Goal: Contribute content: Contribute content

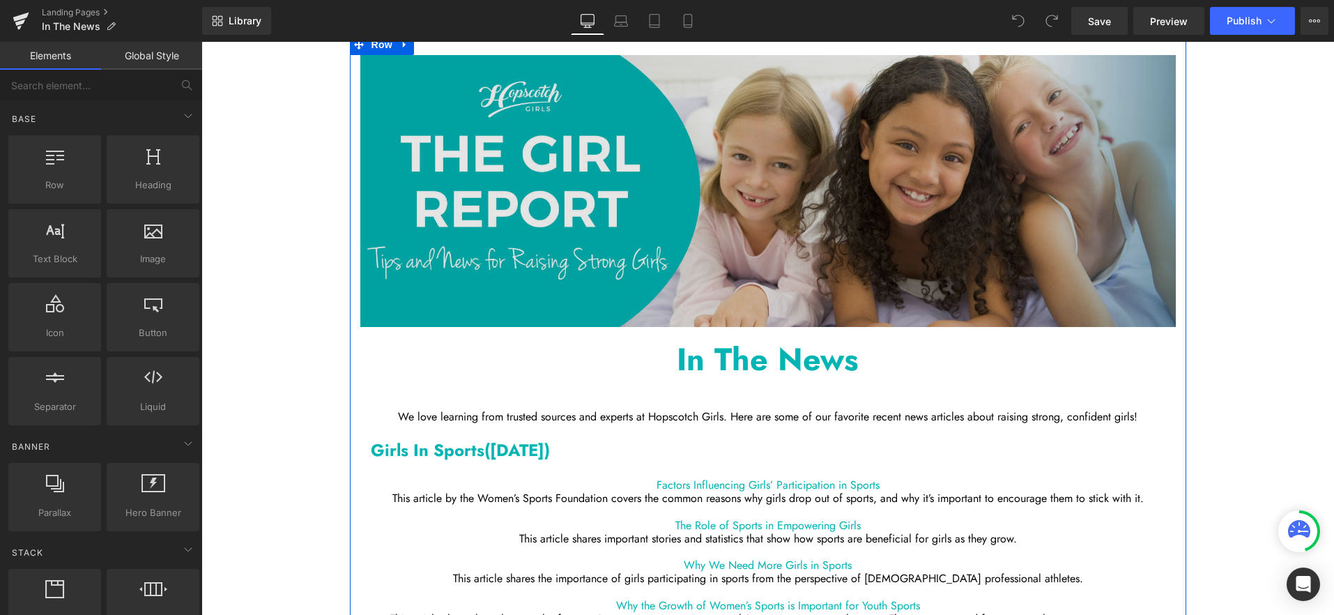
scroll to position [401, 0]
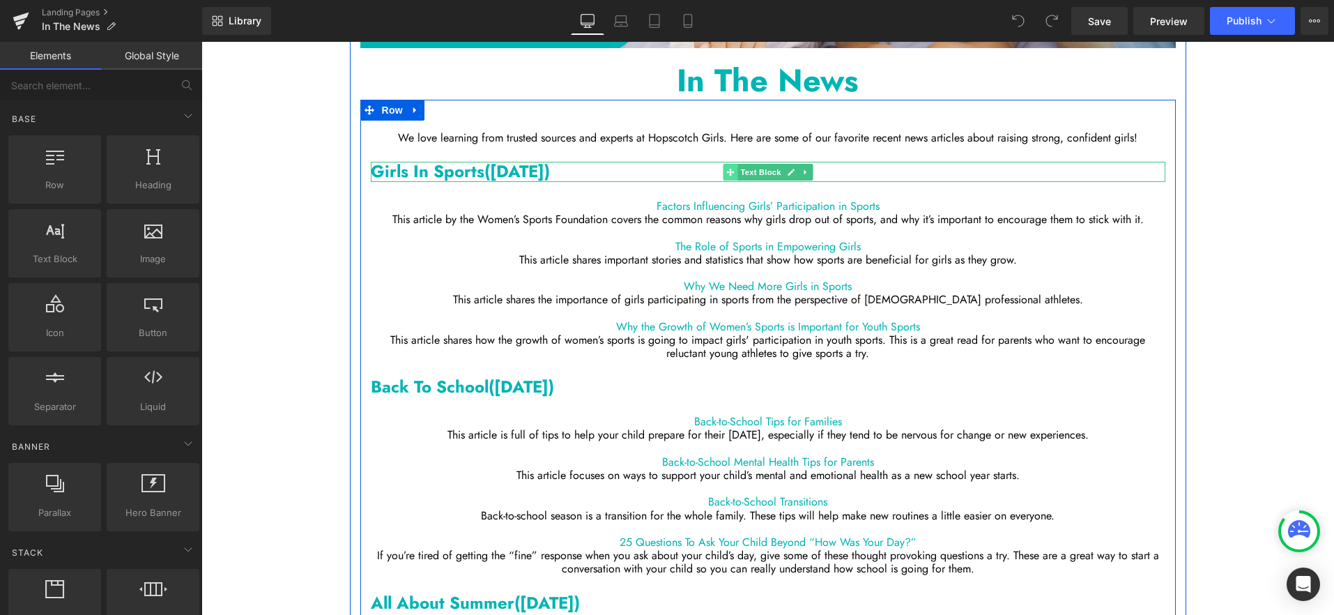
click at [734, 168] on span at bounding box center [730, 172] width 15 height 17
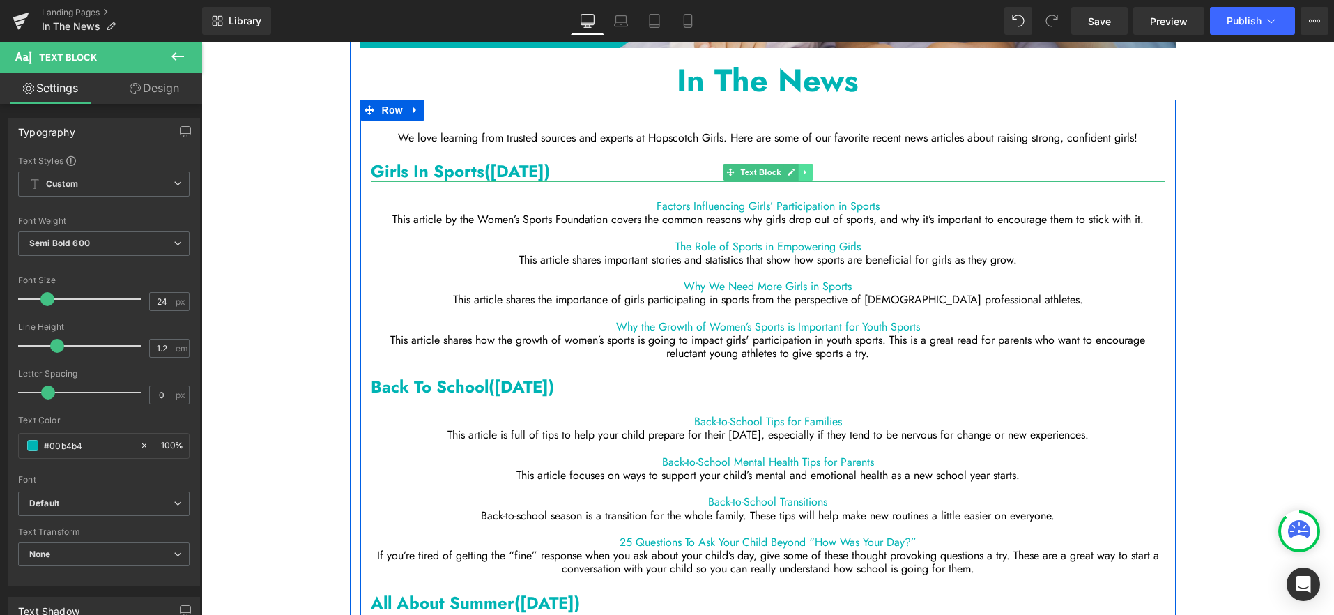
click at [807, 172] on icon at bounding box center [805, 172] width 8 height 8
click at [797, 170] on icon at bounding box center [798, 172] width 8 height 8
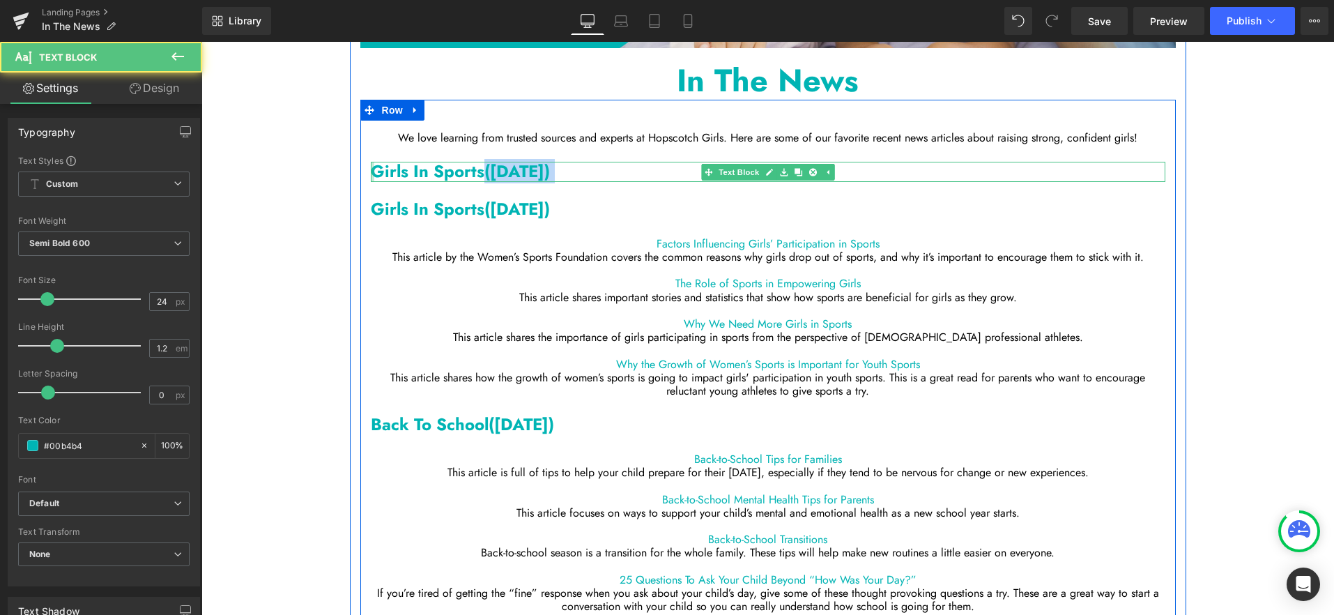
drag, startPoint x: 482, startPoint y: 171, endPoint x: 372, endPoint y: 171, distance: 110.1
click at [372, 171] on div "Girls In Sports ([DATE]) Text Block" at bounding box center [768, 172] width 794 height 20
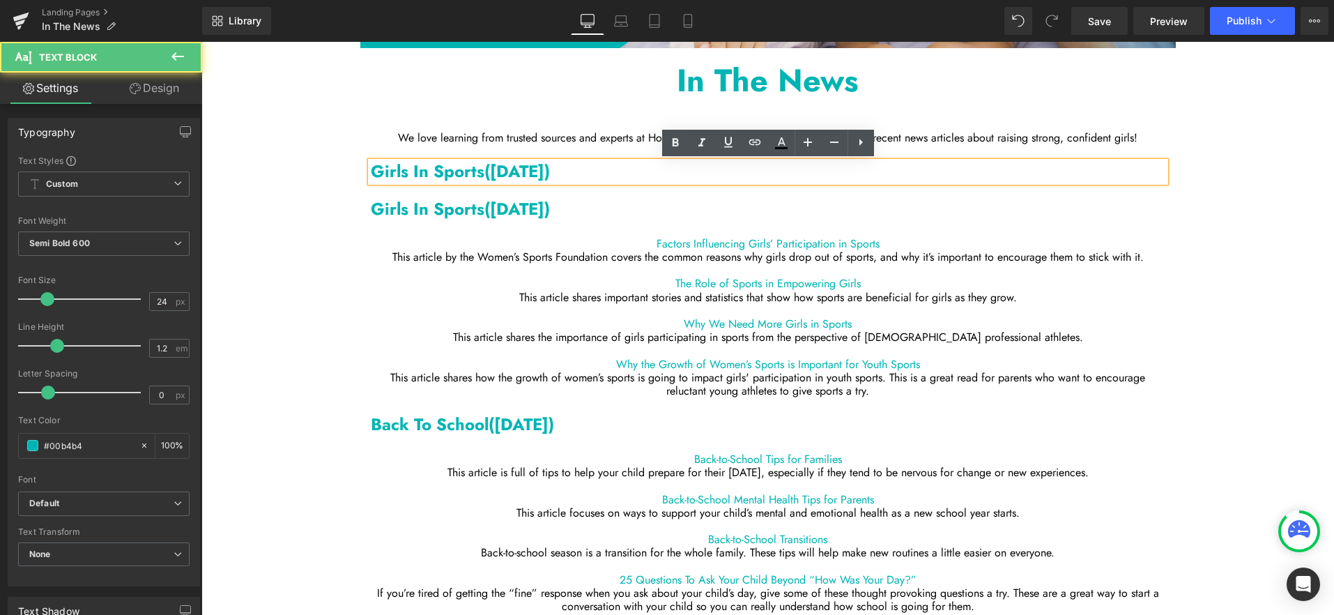
click at [404, 179] on p "Girls In Sports ([DATE])" at bounding box center [768, 172] width 794 height 20
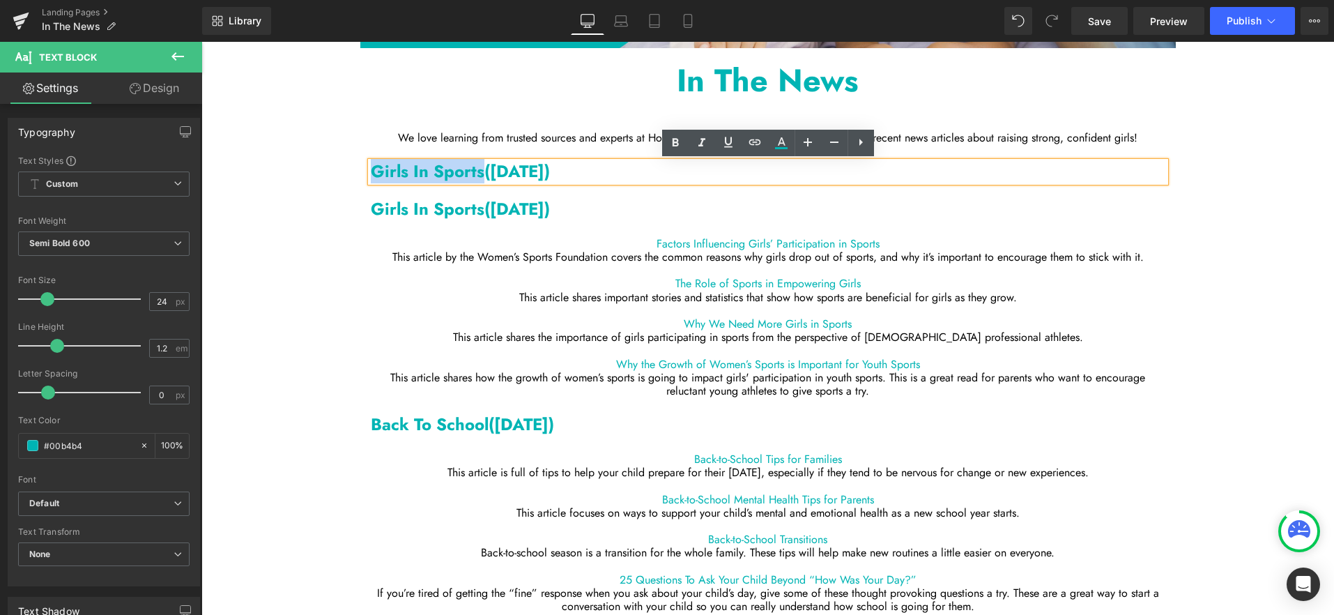
drag, startPoint x: 482, startPoint y: 173, endPoint x: 357, endPoint y: 173, distance: 125.4
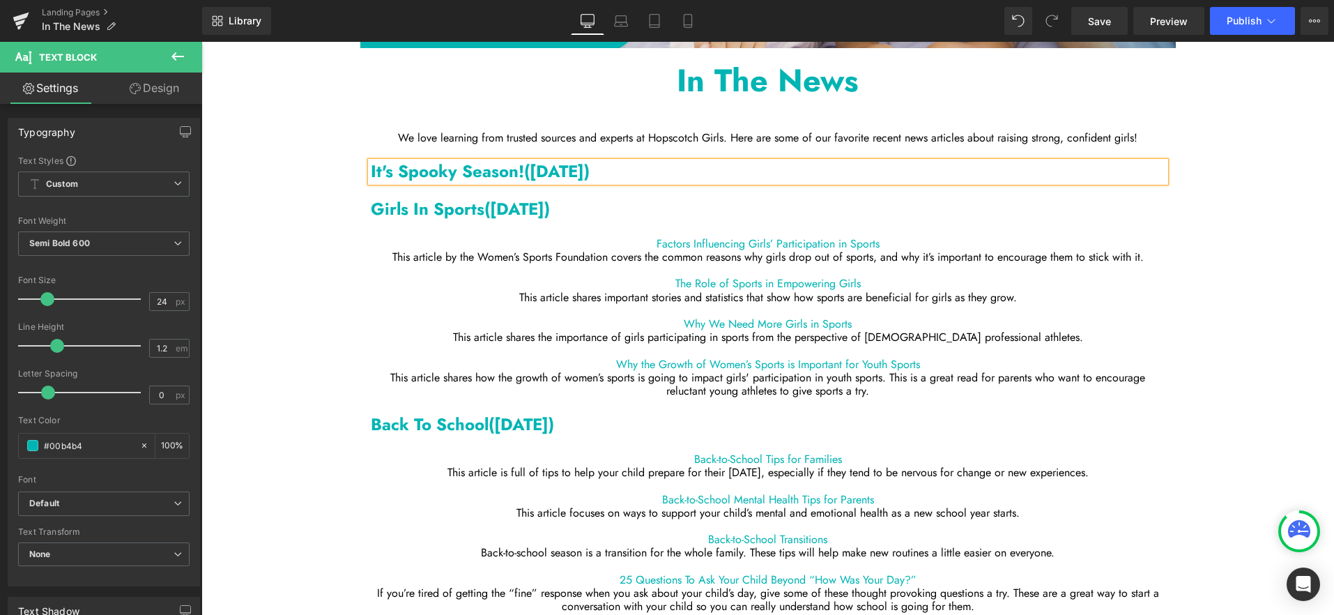
drag, startPoint x: 634, startPoint y: 169, endPoint x: 535, endPoint y: 164, distance: 99.1
click at [535, 164] on span "([DATE])" at bounding box center [556, 171] width 65 height 24
click at [632, 295] on p "This article shares important stories and statistics that show how sports are b…" at bounding box center [768, 297] width 794 height 13
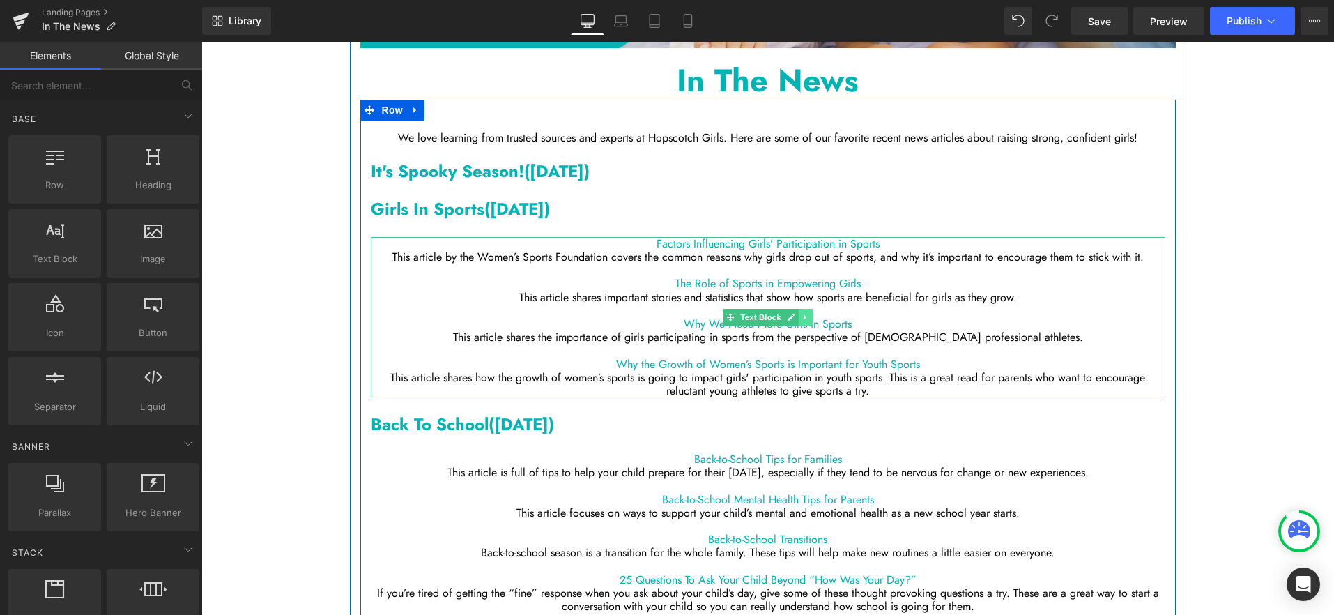
click at [802, 316] on icon at bounding box center [805, 317] width 8 height 8
click at [801, 314] on icon at bounding box center [798, 317] width 8 height 8
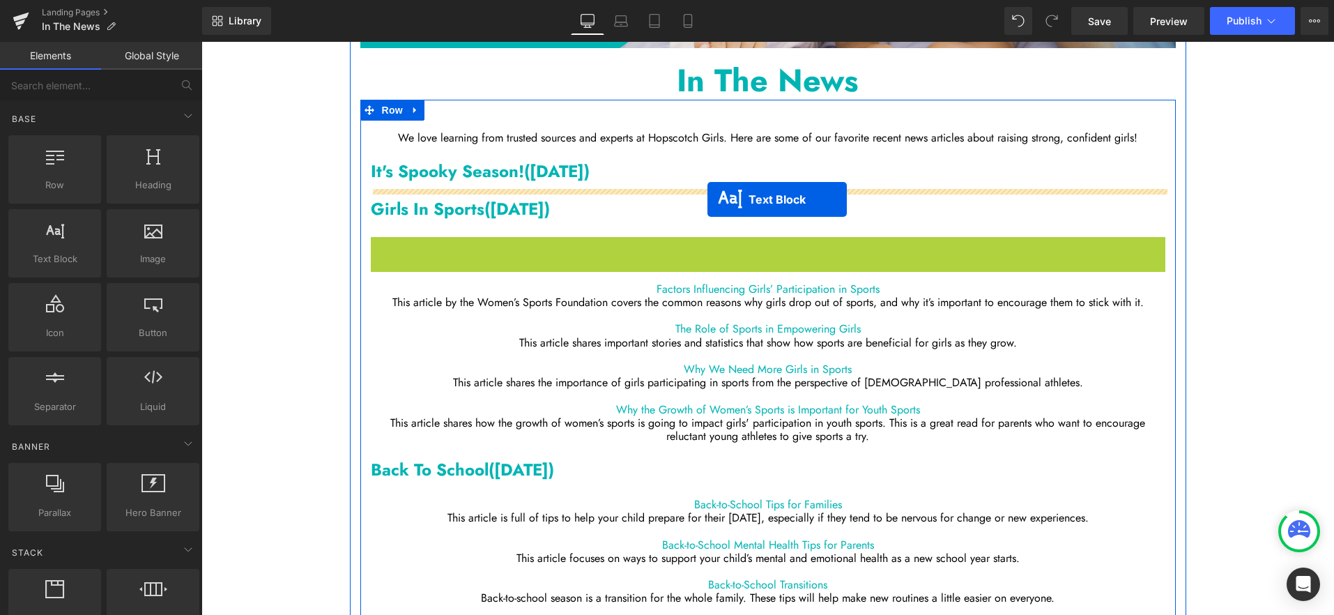
drag, startPoint x: 707, startPoint y: 316, endPoint x: 708, endPoint y: 196, distance: 120.6
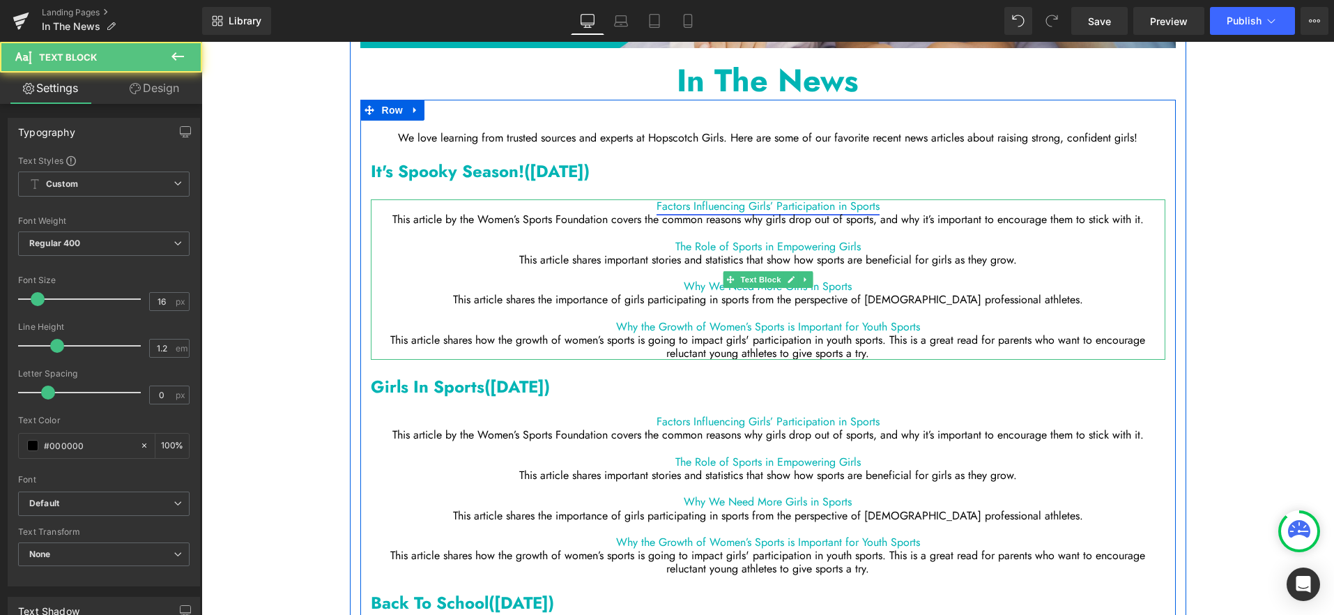
click at [703, 206] on link "Factors Influencing Girls’ Participation in Sports" at bounding box center [767, 206] width 223 height 16
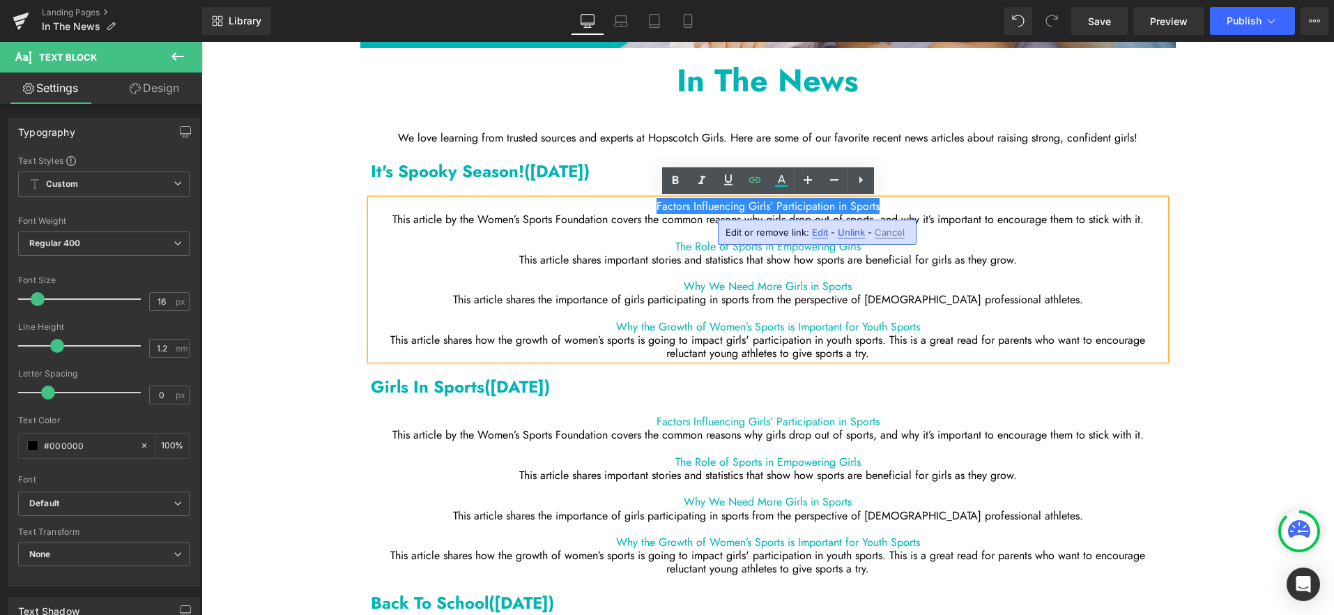
click at [818, 229] on span "Edit" at bounding box center [820, 232] width 16 height 12
click at [796, 240] on input "[URL][DOMAIN_NAME]" at bounding box center [805, 236] width 215 height 35
paste input "[DOMAIN_NAME][URL]"
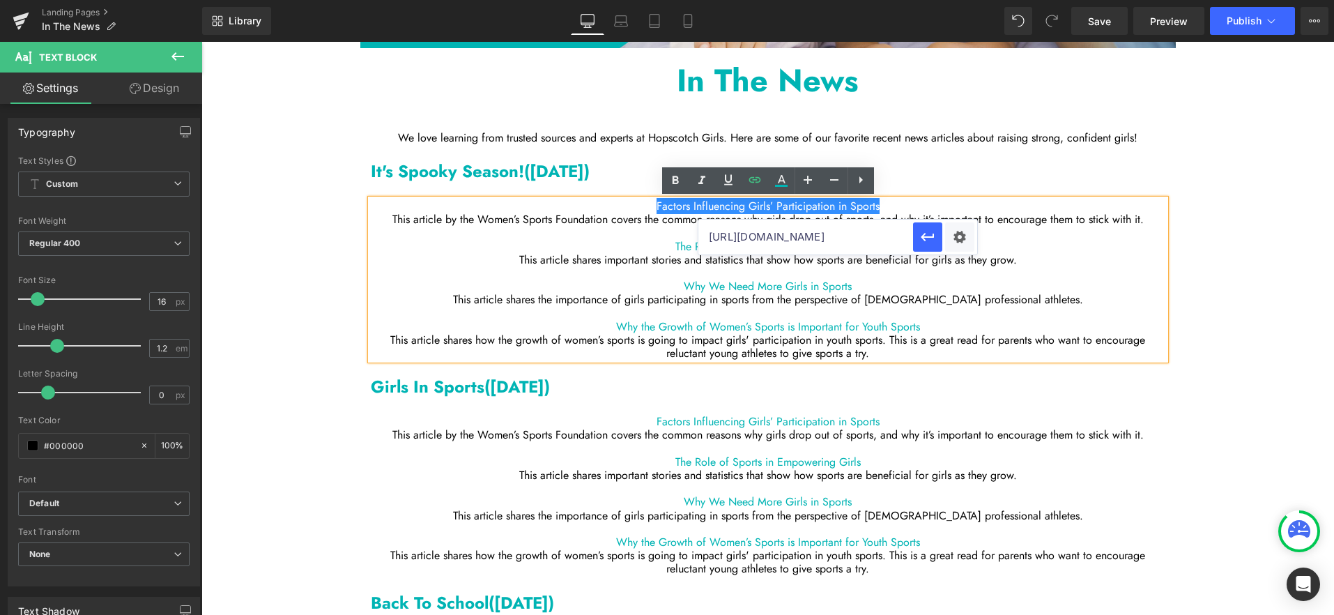
type input "[URL][DOMAIN_NAME]"
click at [957, 0] on div "Text Color Highlight Color #333333 Edit or remove link: Edit - Unlink - Cancel …" at bounding box center [667, 0] width 1334 height 0
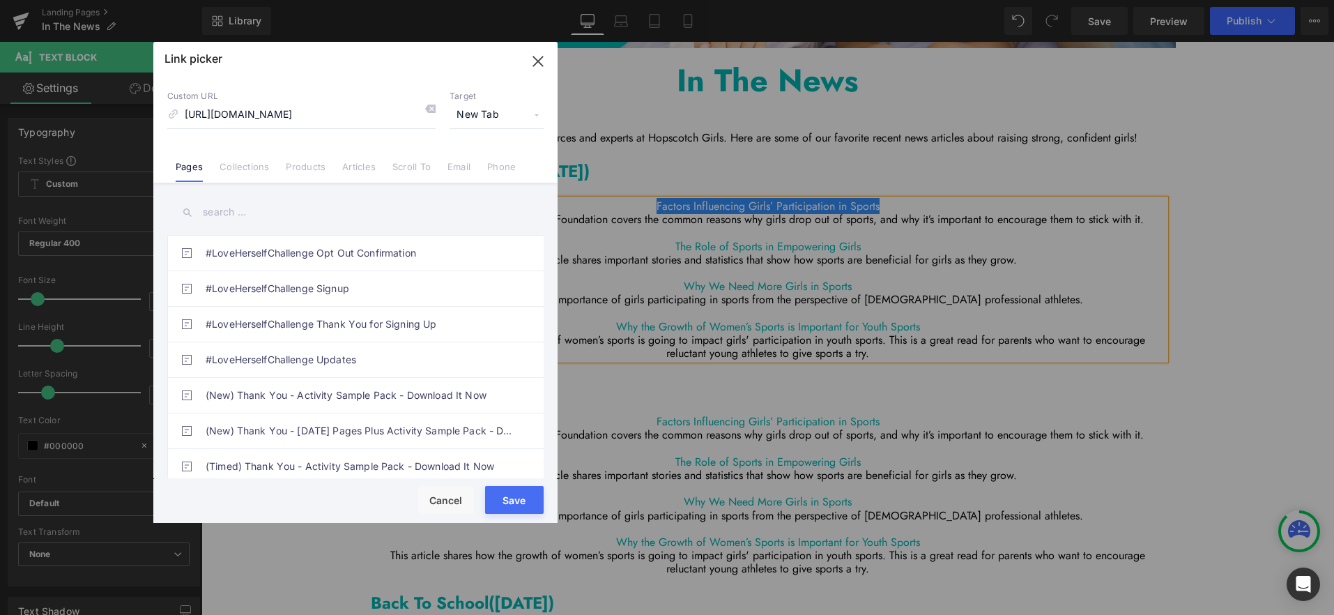
click at [507, 492] on button "Save" at bounding box center [514, 500] width 59 height 28
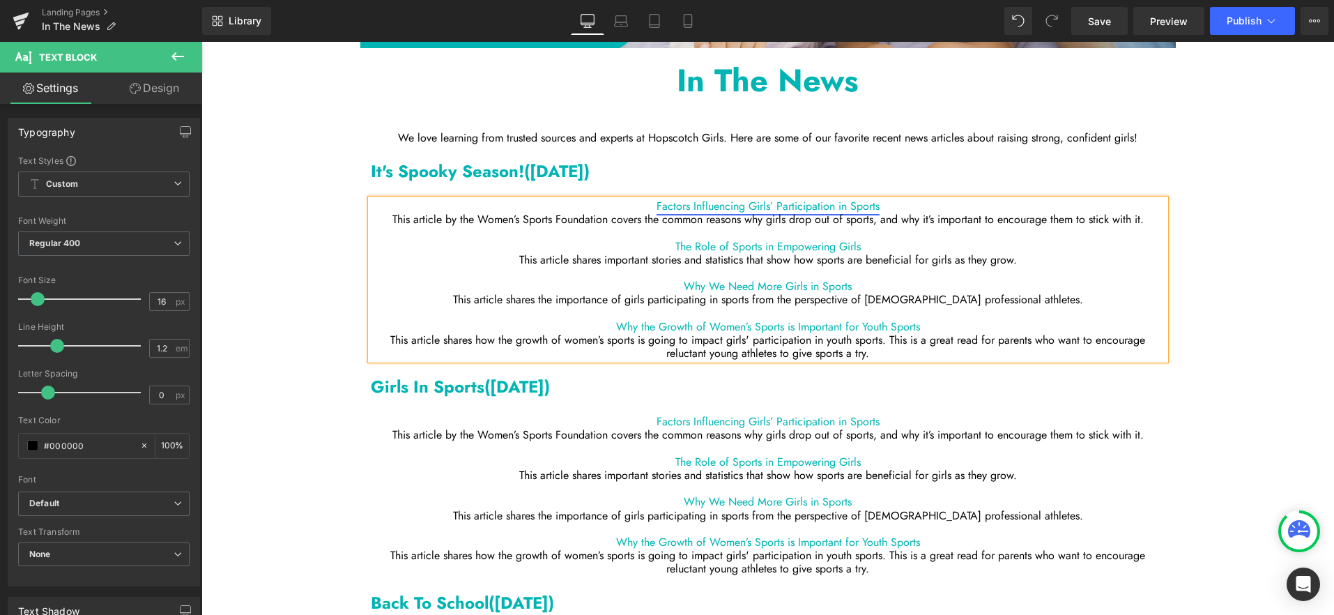
click at [765, 203] on link "Factors Influencing Girls’ Participation in Sports" at bounding box center [767, 206] width 223 height 16
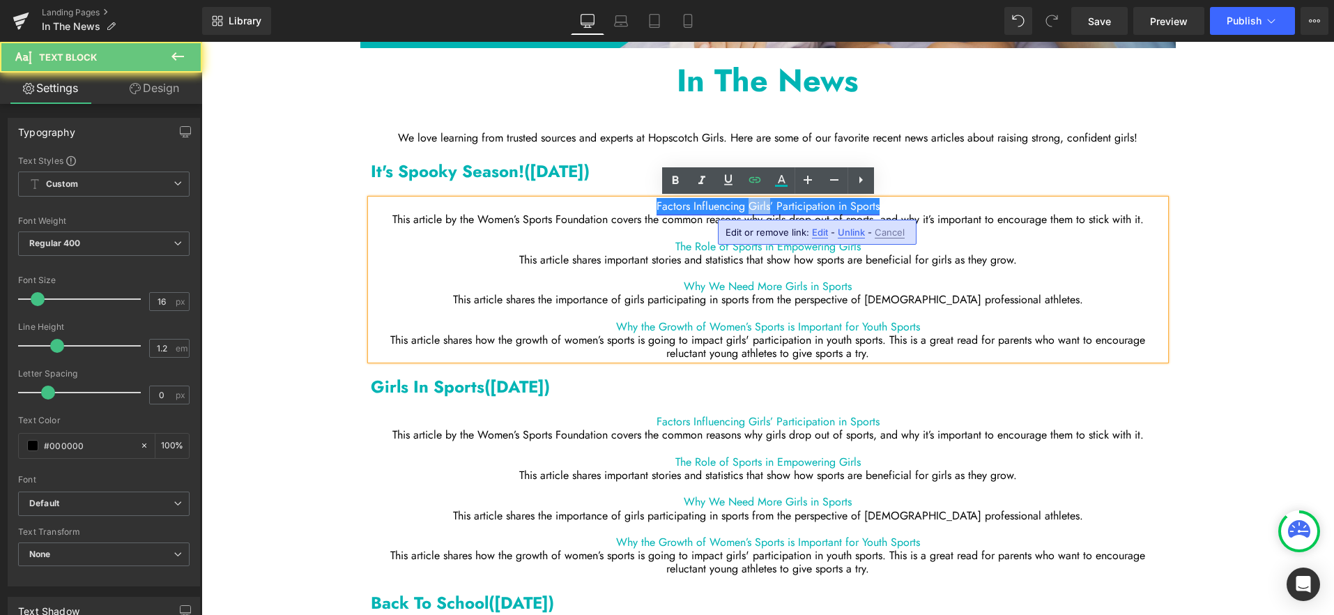
click at [765, 203] on link "Factors Influencing Girls’ Participation in Sports" at bounding box center [767, 206] width 223 height 16
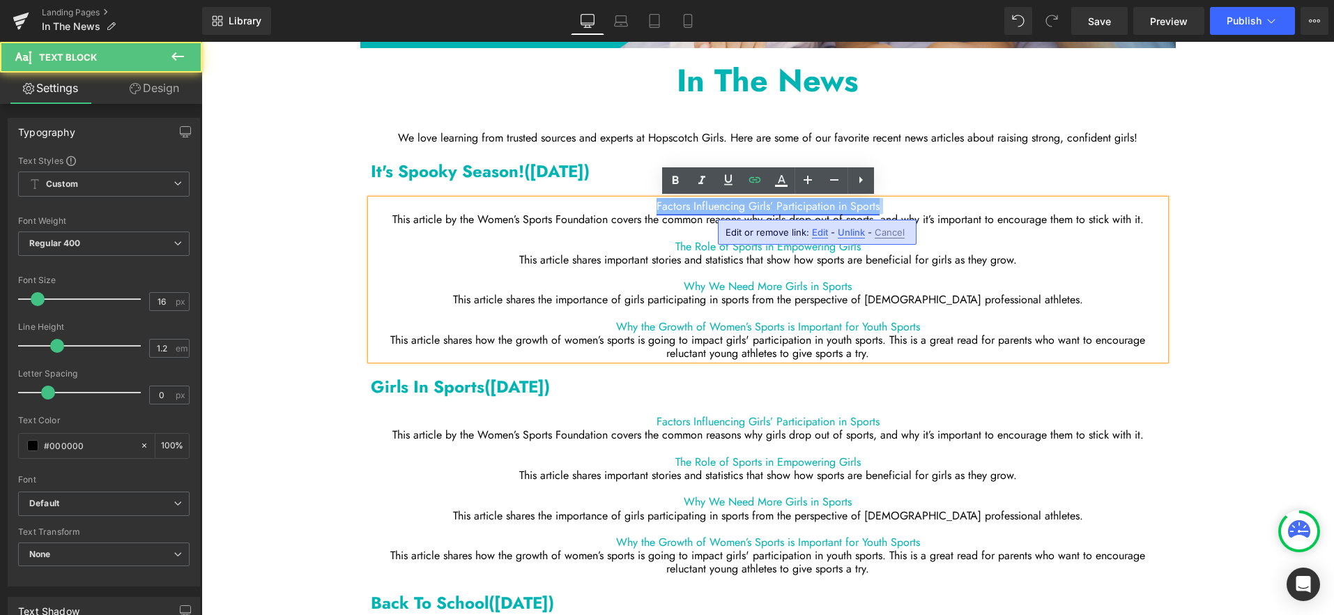
click at [765, 203] on link "Factors Influencing Girls’ Participation in Sports" at bounding box center [767, 206] width 223 height 16
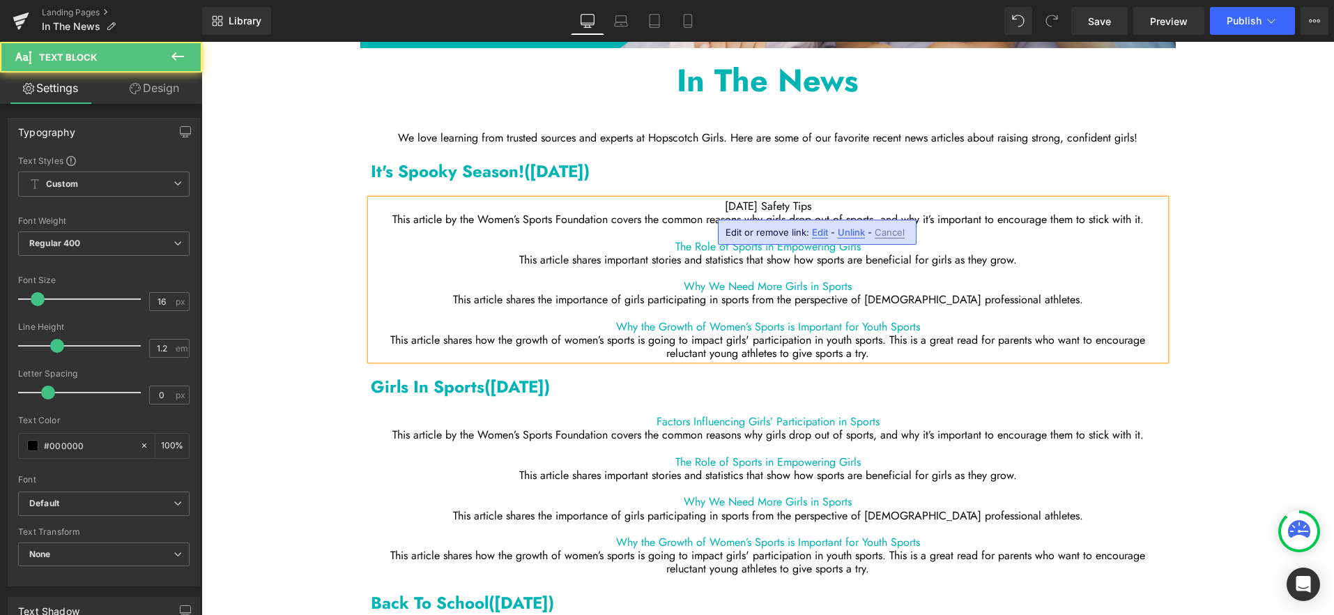
click at [760, 199] on span "[DATE] Safety Tips" at bounding box center [768, 206] width 86 height 16
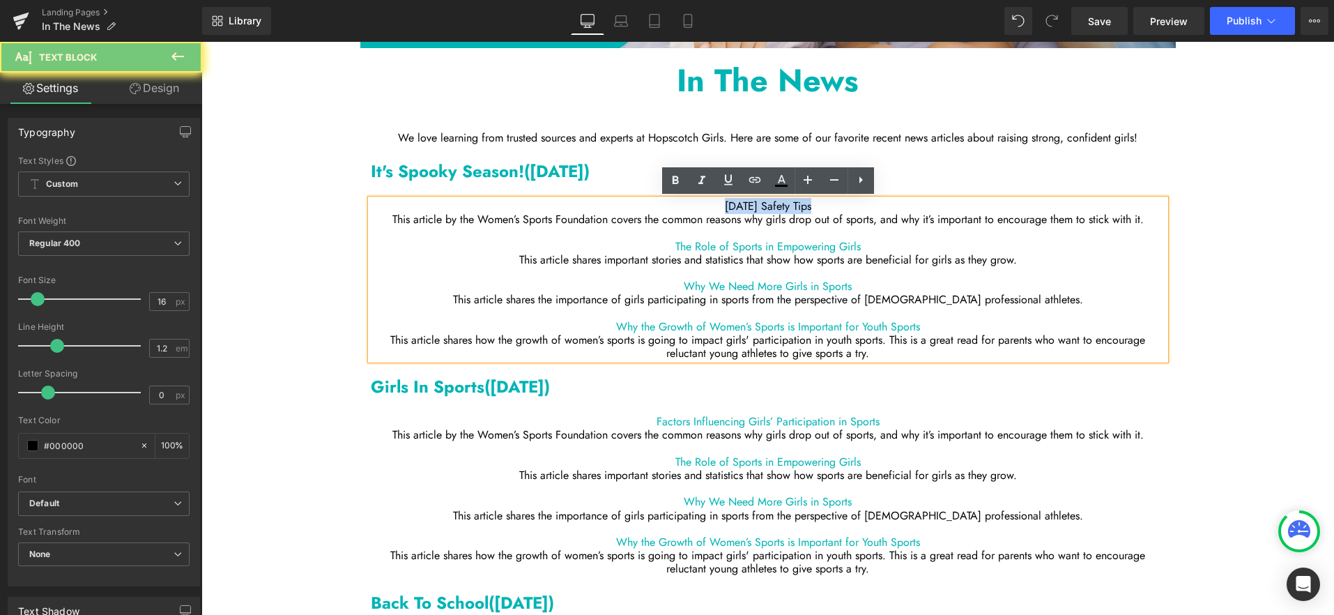
click at [760, 199] on span "[DATE] Safety Tips" at bounding box center [768, 206] width 86 height 16
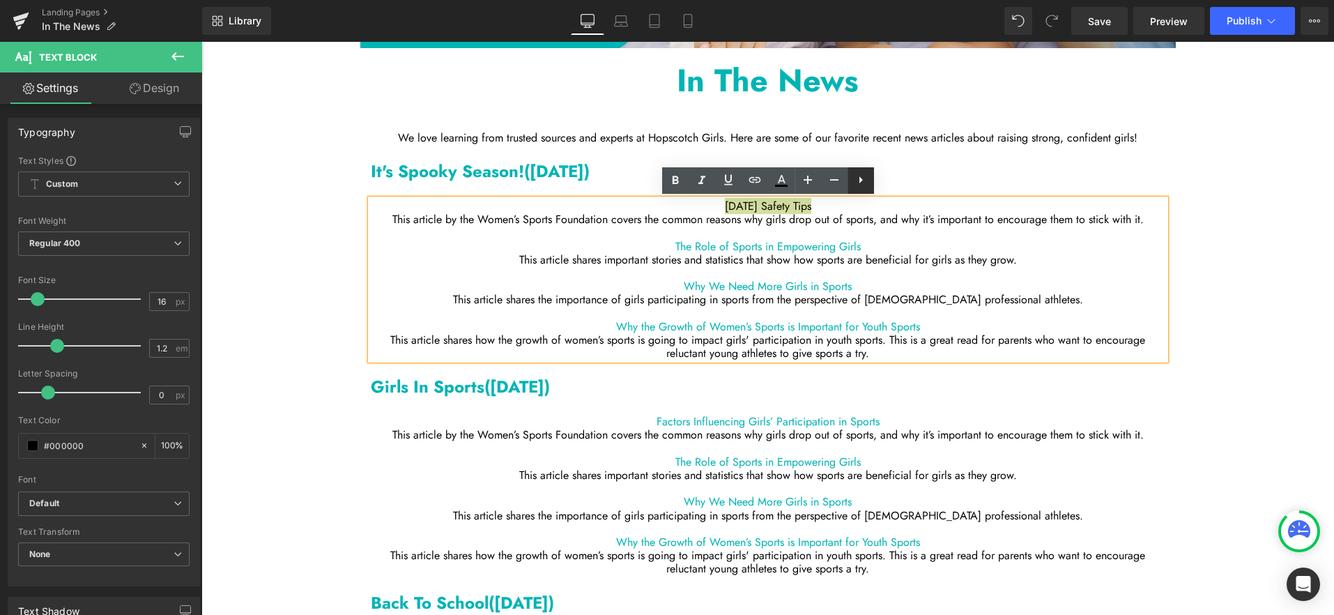
click at [859, 173] on icon at bounding box center [860, 179] width 17 height 17
click at [727, 178] on icon at bounding box center [728, 179] width 17 height 17
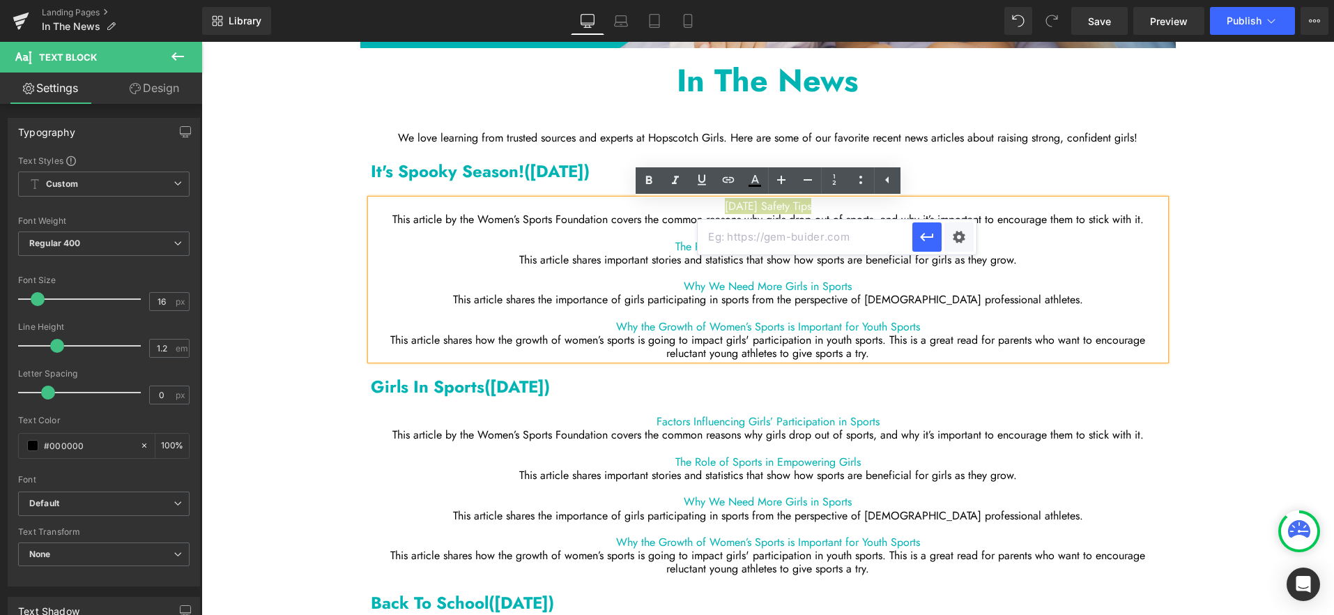
click at [795, 238] on input "text" at bounding box center [804, 236] width 215 height 35
paste input "[URL][DOMAIN_NAME]"
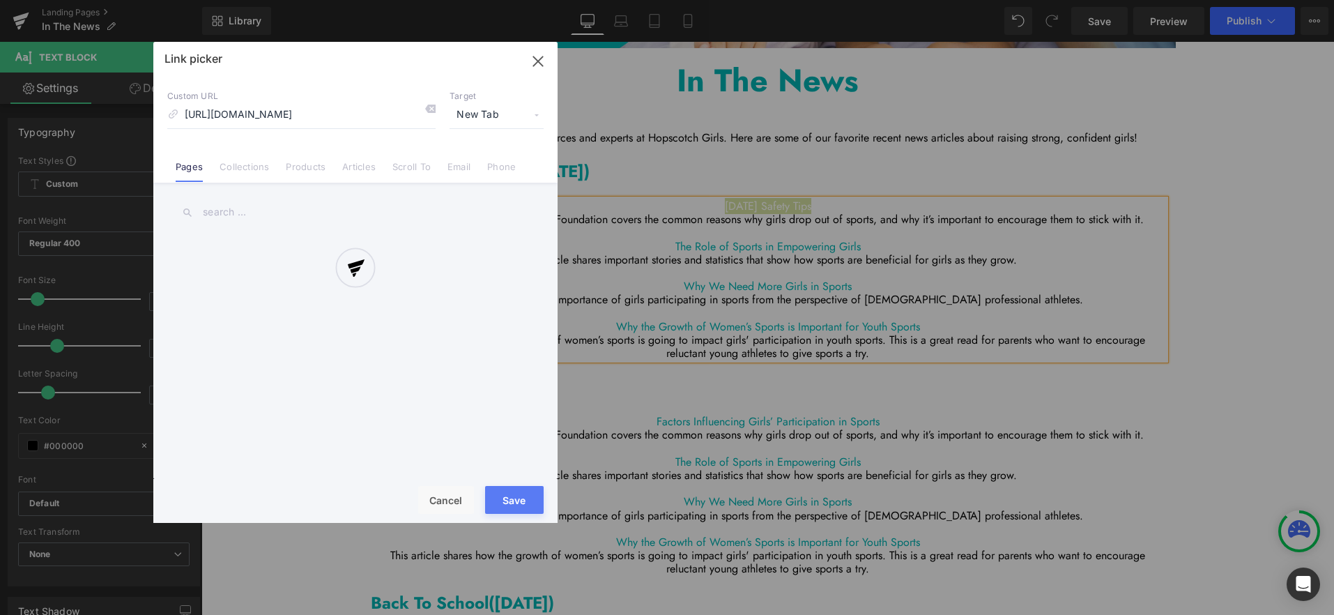
click at [971, 0] on div "Text Color Highlight Color #333333 Edit or remove link: Edit - Unlink - Cancel …" at bounding box center [667, 0] width 1334 height 0
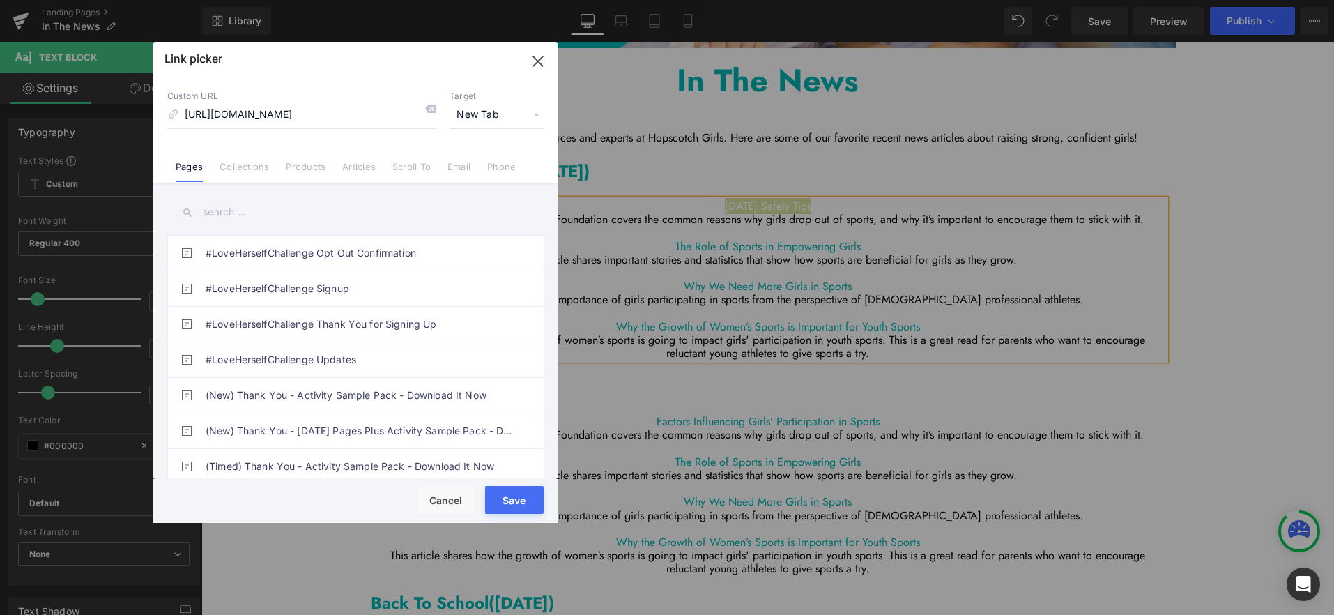
click at [482, 112] on span "New Tab" at bounding box center [496, 115] width 94 height 26
click at [509, 498] on button "Save" at bounding box center [514, 500] width 59 height 28
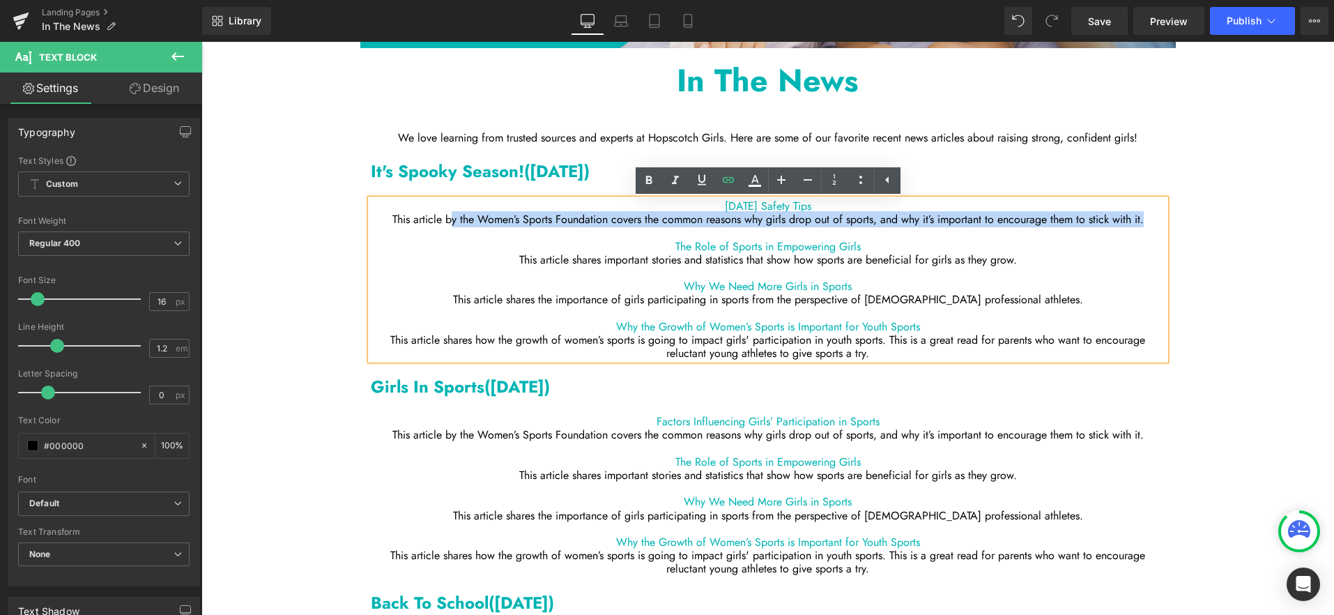
drag, startPoint x: 1145, startPoint y: 218, endPoint x: 447, endPoint y: 220, distance: 698.2
click at [447, 220] on p "This article by the Women’s Sports Foundation covers the common reasons why gir…" at bounding box center [768, 219] width 794 height 13
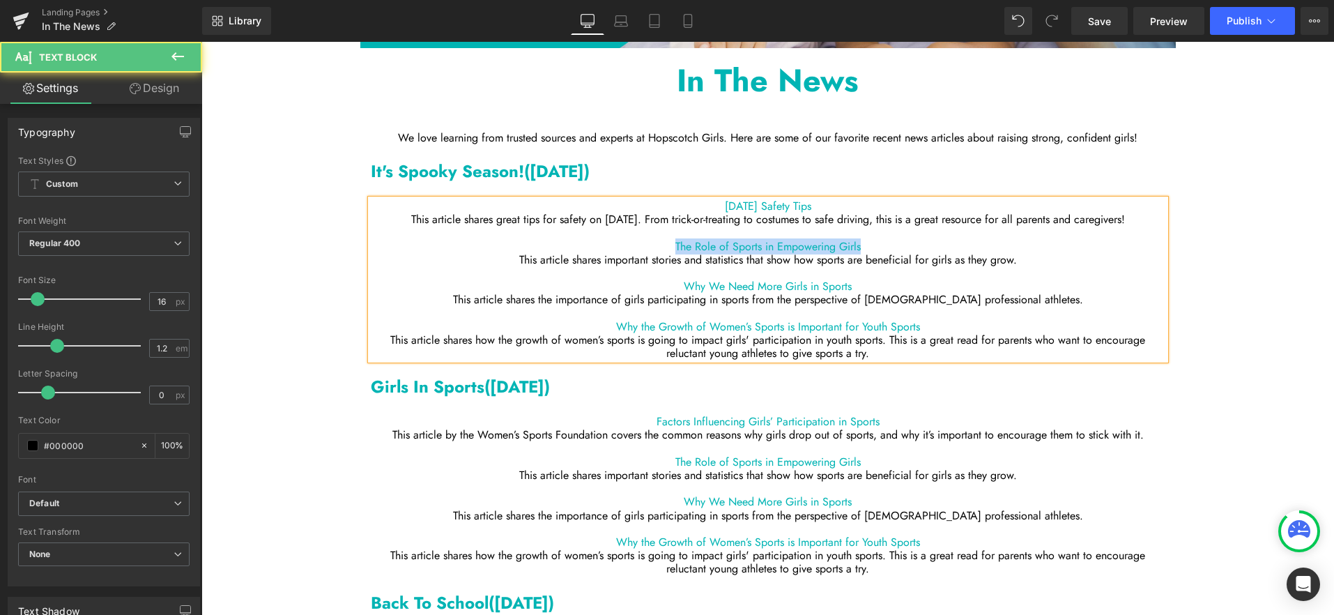
drag, startPoint x: 870, startPoint y: 248, endPoint x: 668, endPoint y: 247, distance: 201.4
click at [668, 247] on p "The Role of Sports in Empowering Girls" at bounding box center [768, 246] width 794 height 13
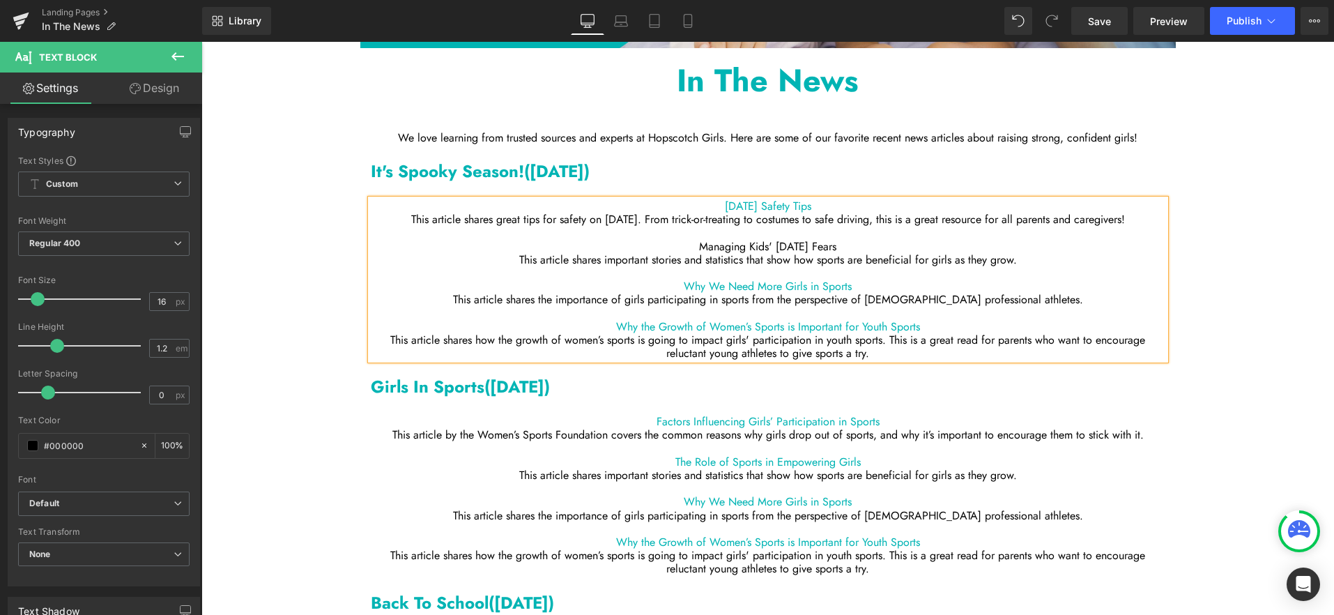
click at [696, 245] on p "Managing Kids' [DATE] Fears" at bounding box center [768, 246] width 794 height 13
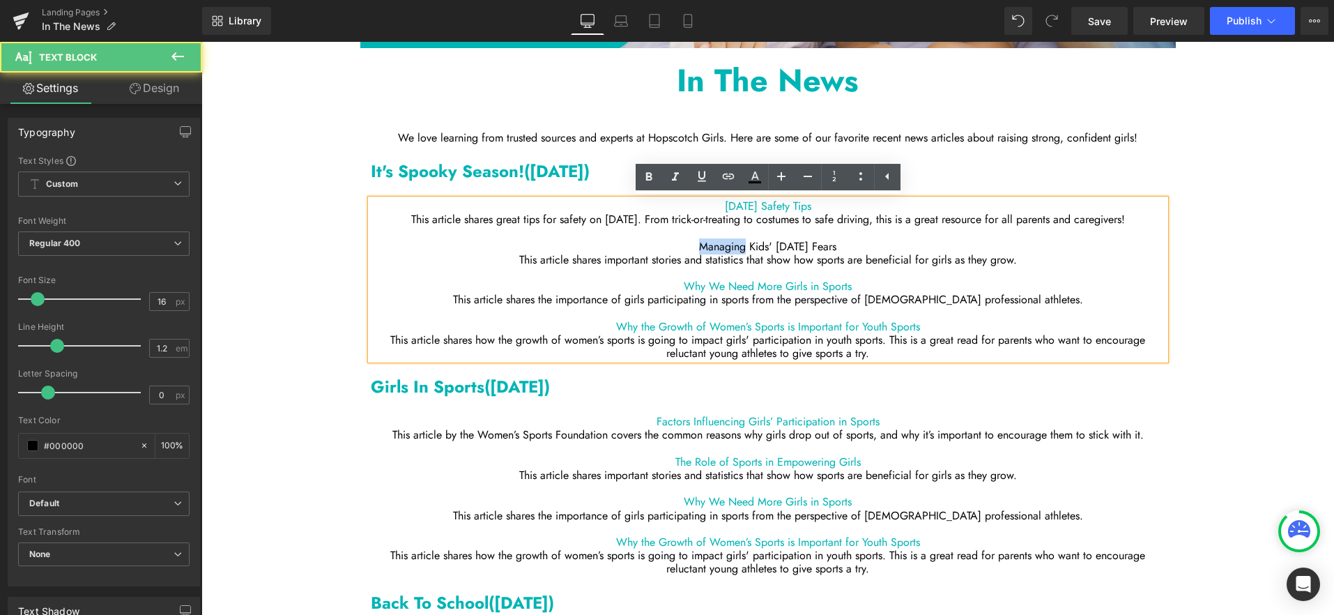
click at [696, 245] on p "Managing Kids' [DATE] Fears" at bounding box center [768, 246] width 794 height 13
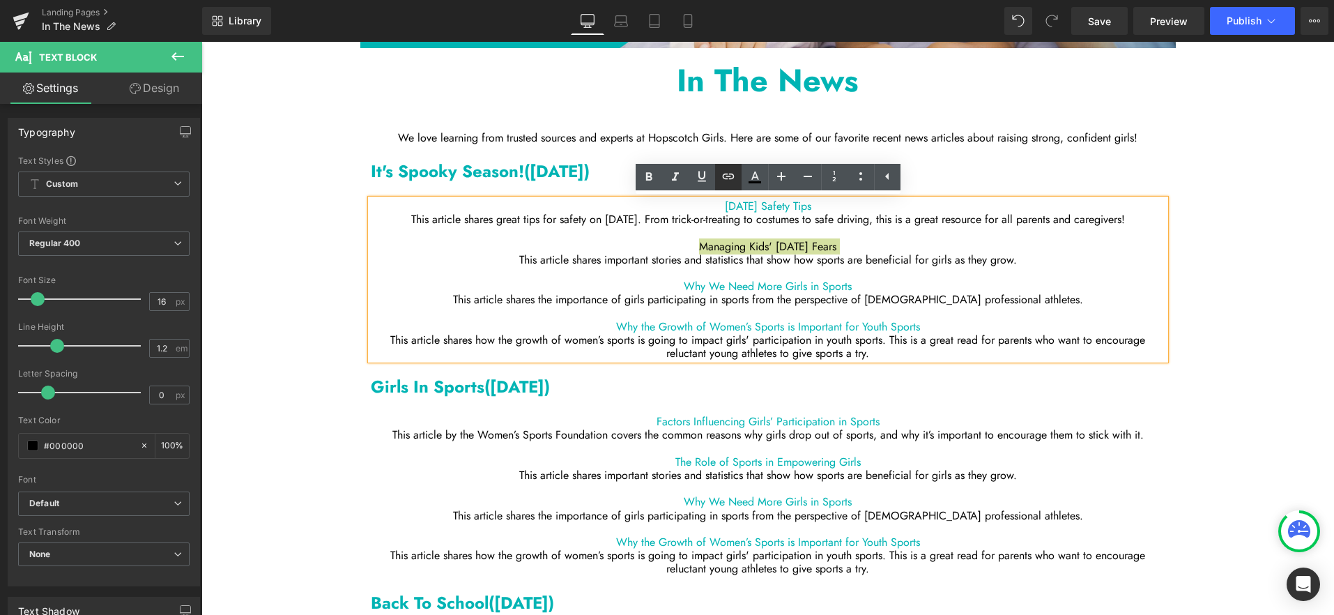
click at [734, 176] on icon at bounding box center [728, 176] width 17 height 17
click at [781, 265] on input "text" at bounding box center [805, 263] width 215 height 35
paste input "[URL][DOMAIN_NAME][DATE]"
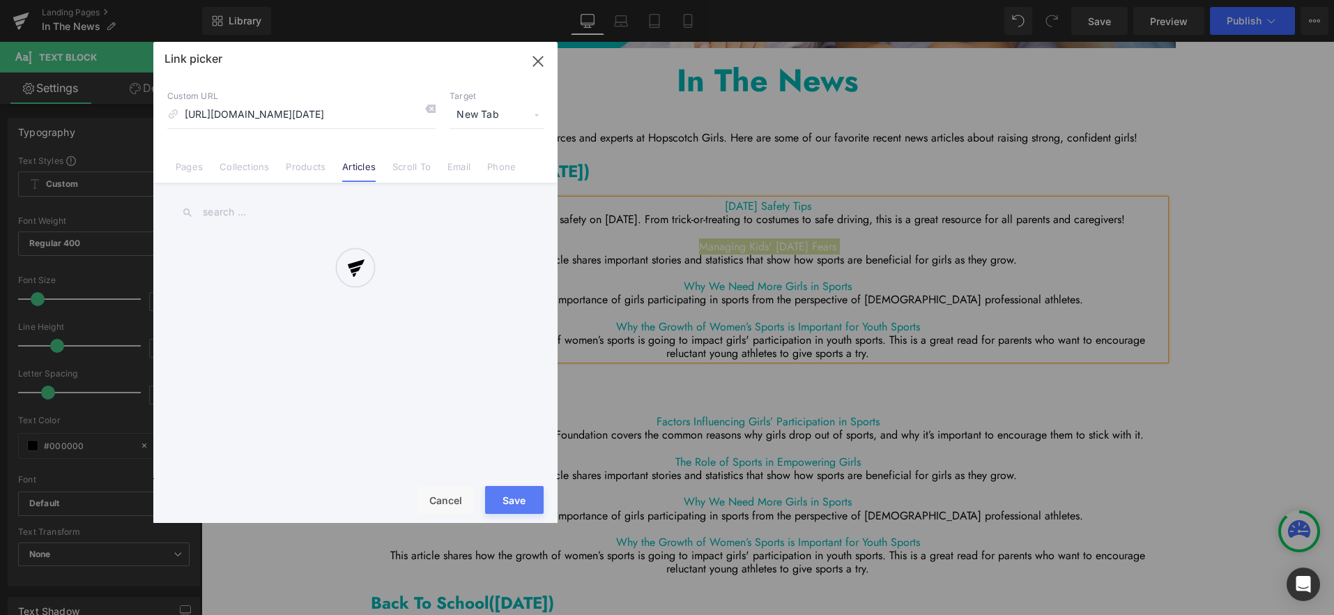
click at [962, 0] on div "Text Color Highlight Color #333333 Edit or remove link: Edit - Unlink - Cancel …" at bounding box center [667, 0] width 1334 height 0
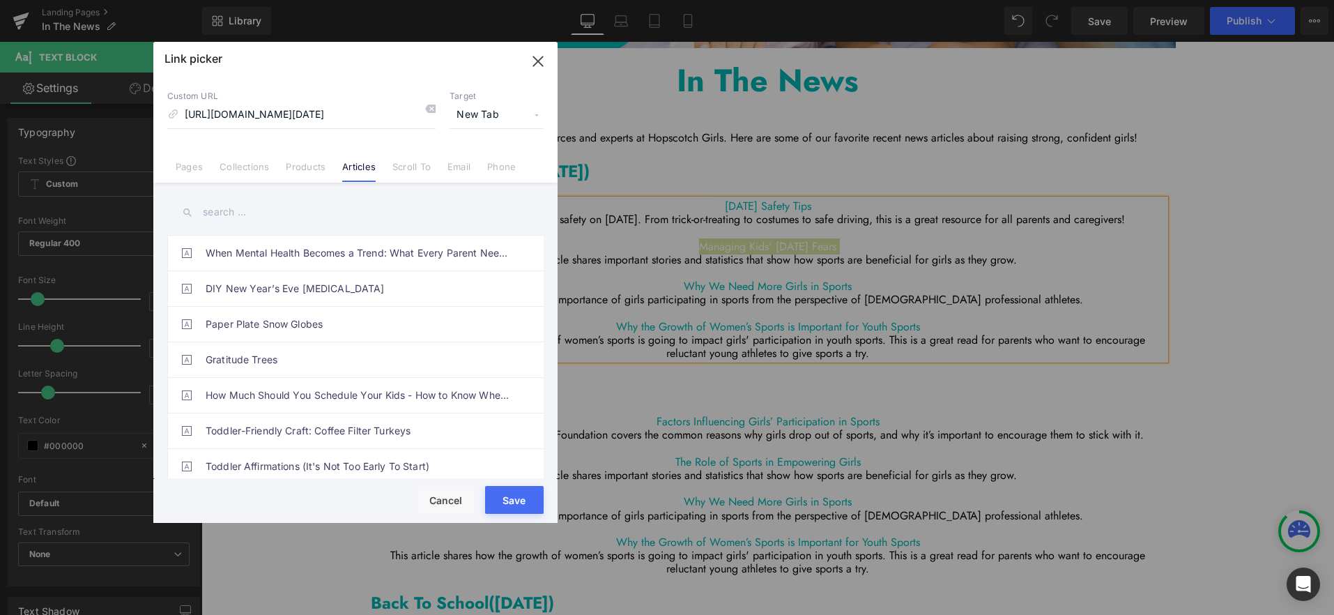
scroll to position [0, 0]
click at [513, 496] on button "Save" at bounding box center [514, 500] width 59 height 28
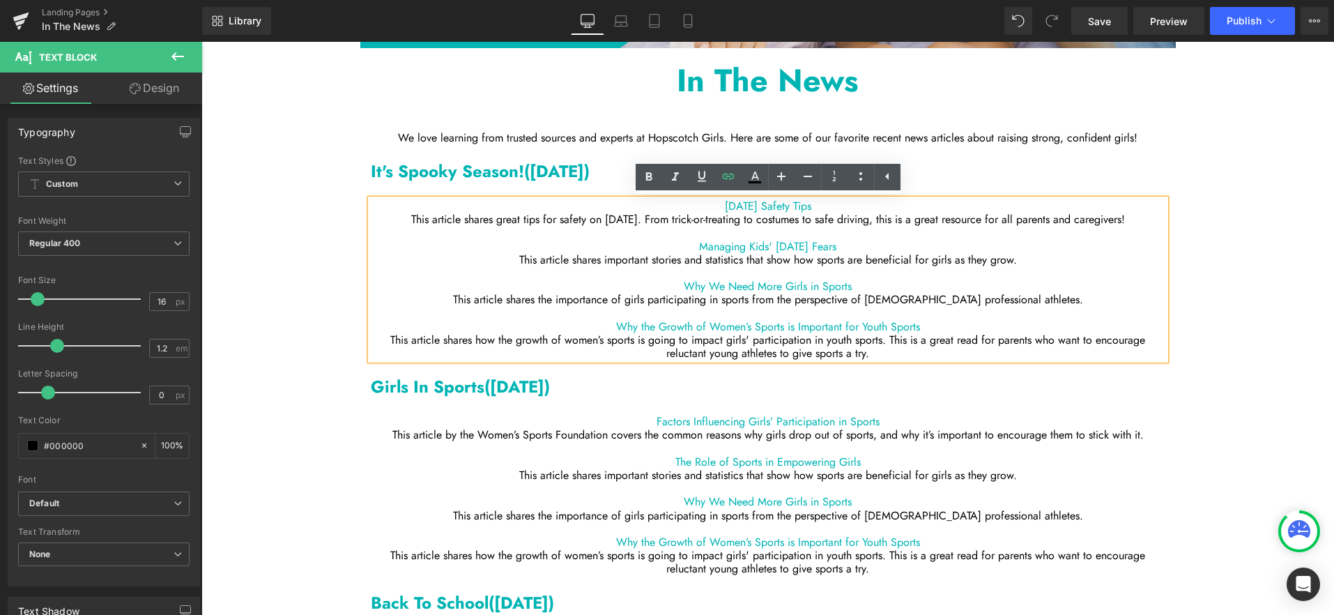
click at [695, 258] on p "This article shares important stories and statistics that show how sports are b…" at bounding box center [768, 259] width 794 height 13
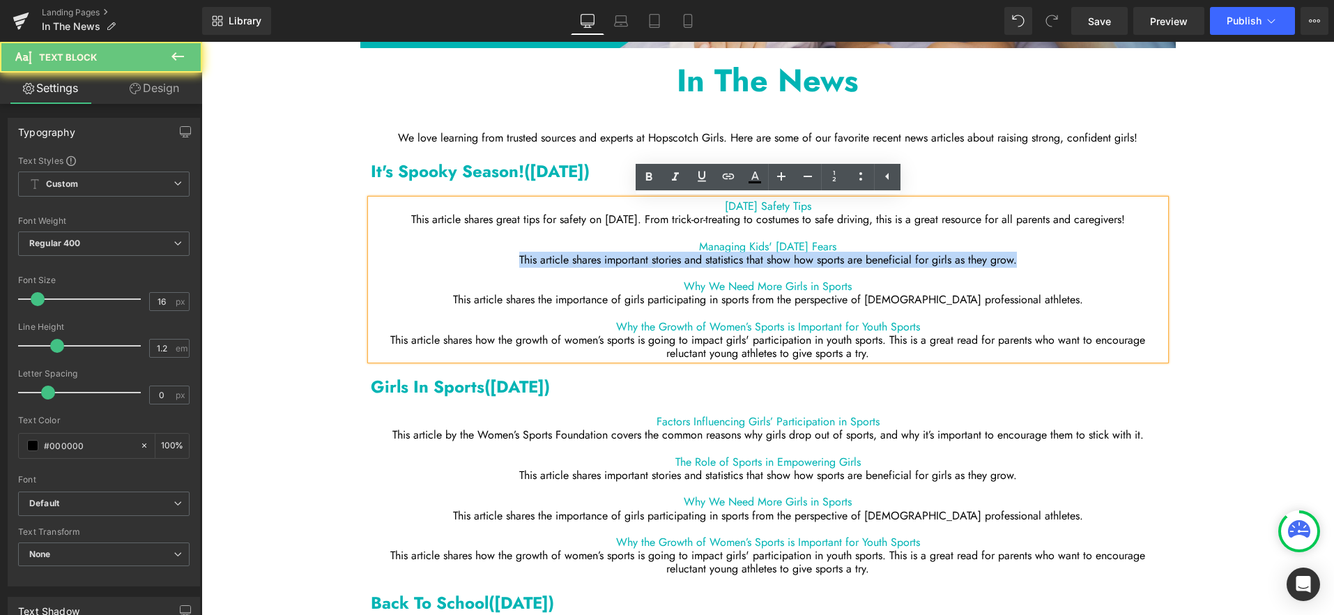
click at [695, 258] on p "This article shares important stories and statistics that show how sports are b…" at bounding box center [768, 259] width 794 height 13
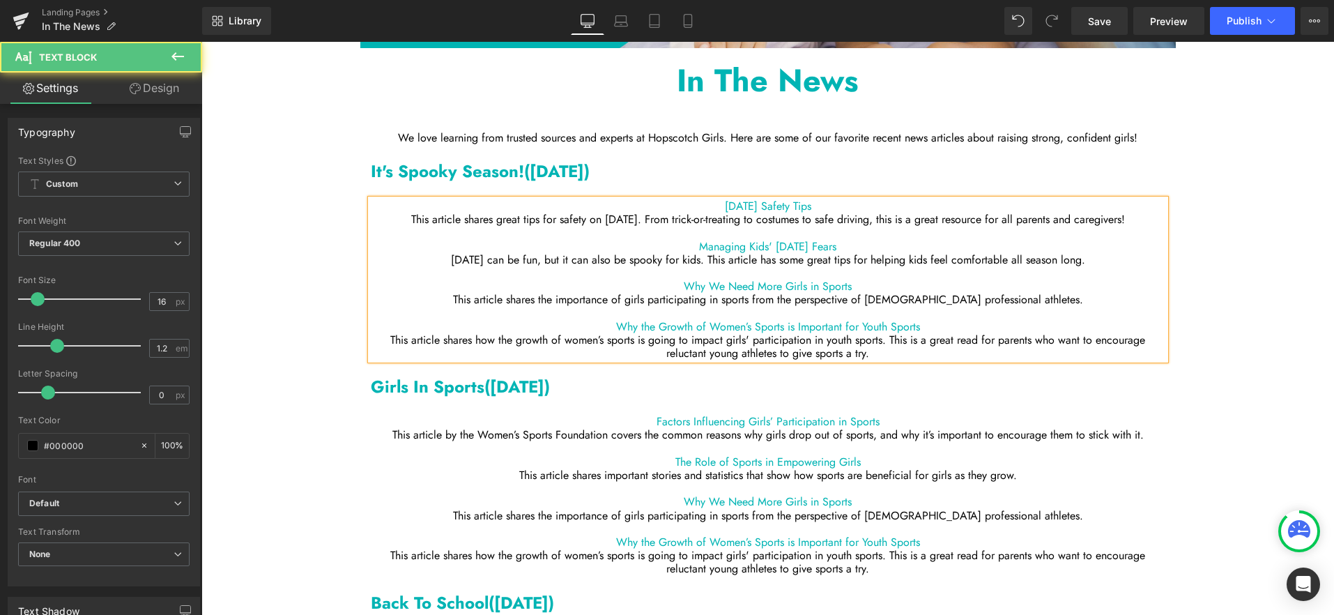
click at [963, 259] on p "[DATE] can be fun, but it can also be spooky for kids. This article has some gr…" at bounding box center [768, 259] width 794 height 13
drag, startPoint x: 875, startPoint y: 284, endPoint x: 669, endPoint y: 284, distance: 206.2
click at [669, 284] on p "Why We Need More Girls in Sports" at bounding box center [768, 285] width 794 height 13
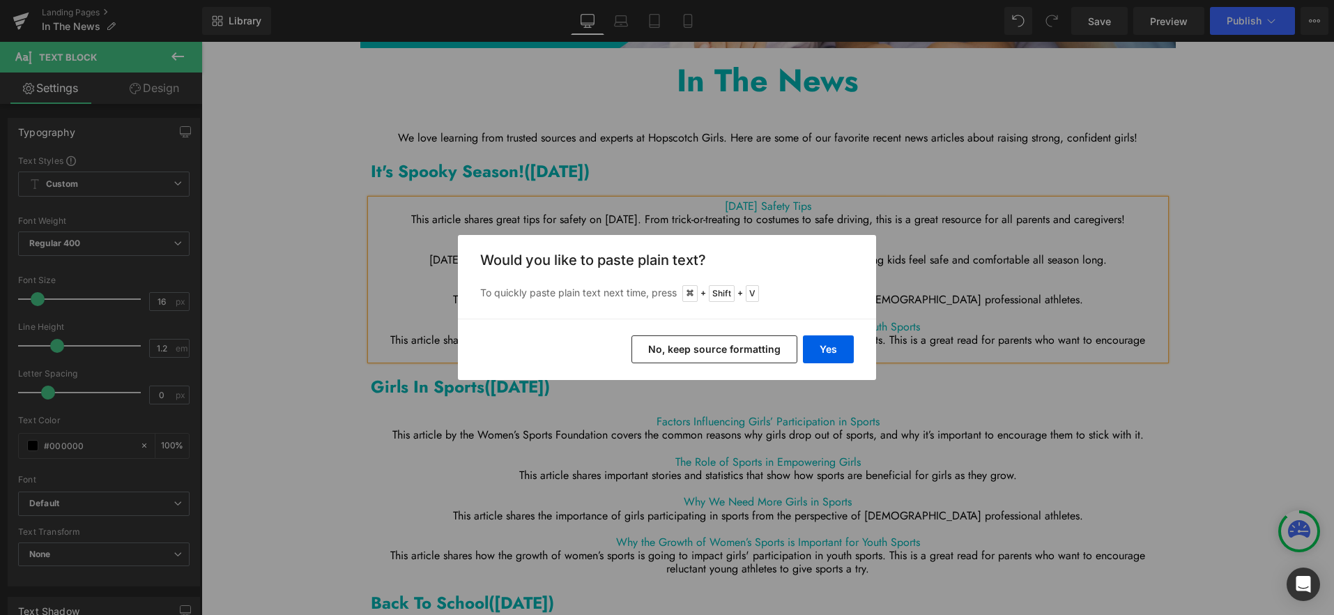
click at [723, 355] on button "No, keep source formatting" at bounding box center [714, 349] width 166 height 28
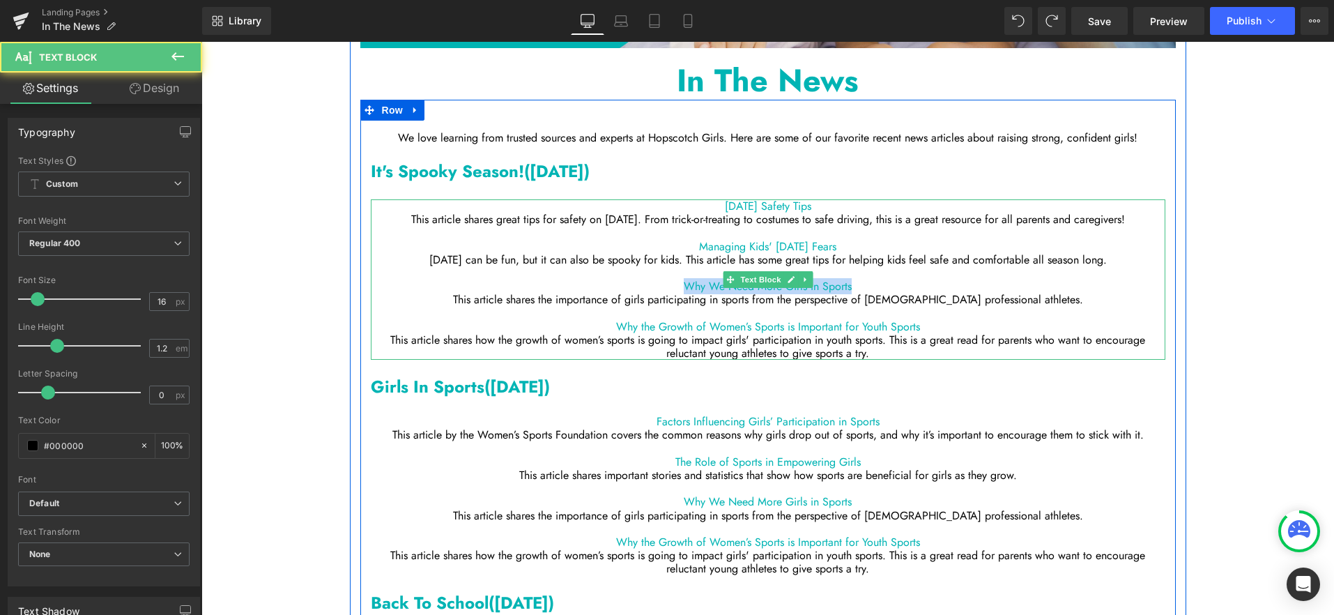
drag, startPoint x: 865, startPoint y: 287, endPoint x: 651, endPoint y: 287, distance: 213.9
click at [651, 287] on p "Why We Need More Girls in Sports" at bounding box center [768, 285] width 794 height 13
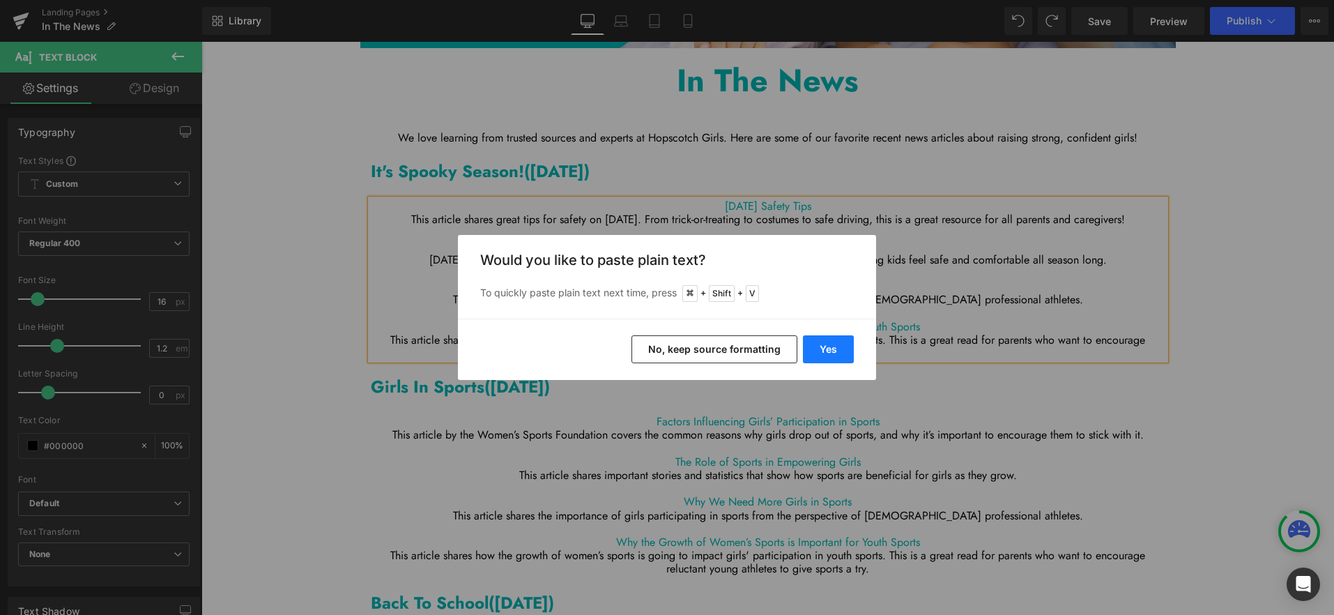
click at [838, 353] on button "Yes" at bounding box center [828, 349] width 51 height 28
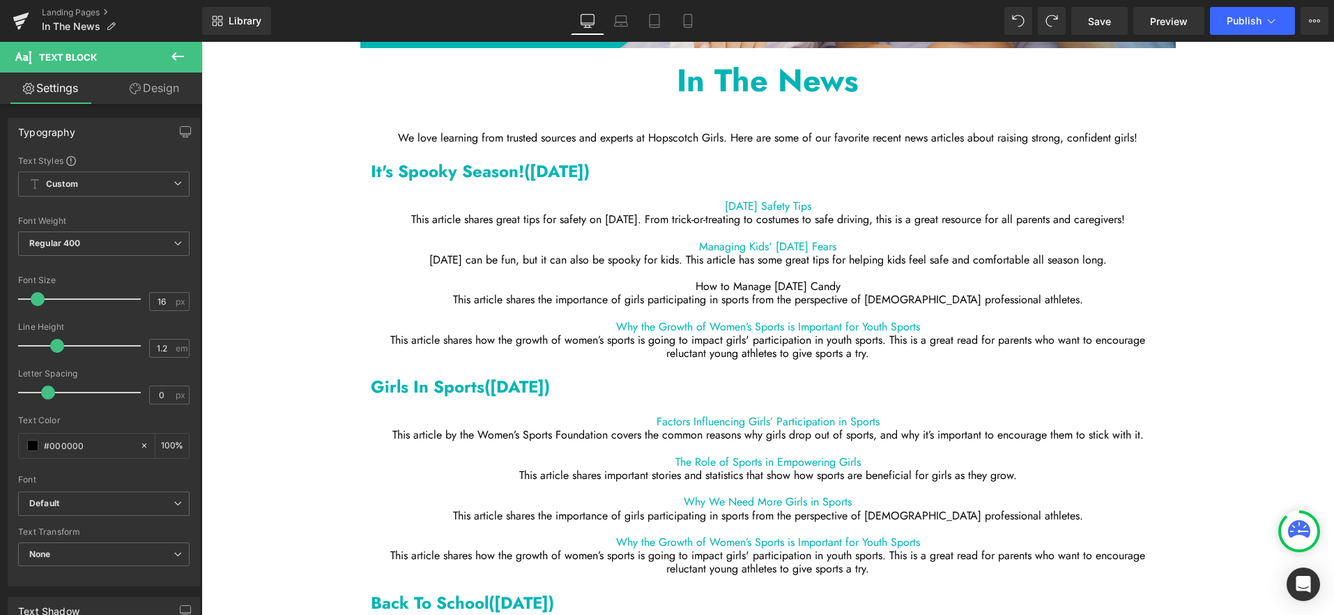
click at [746, 289] on p "How to Manage [DATE] Candy" at bounding box center [768, 285] width 794 height 13
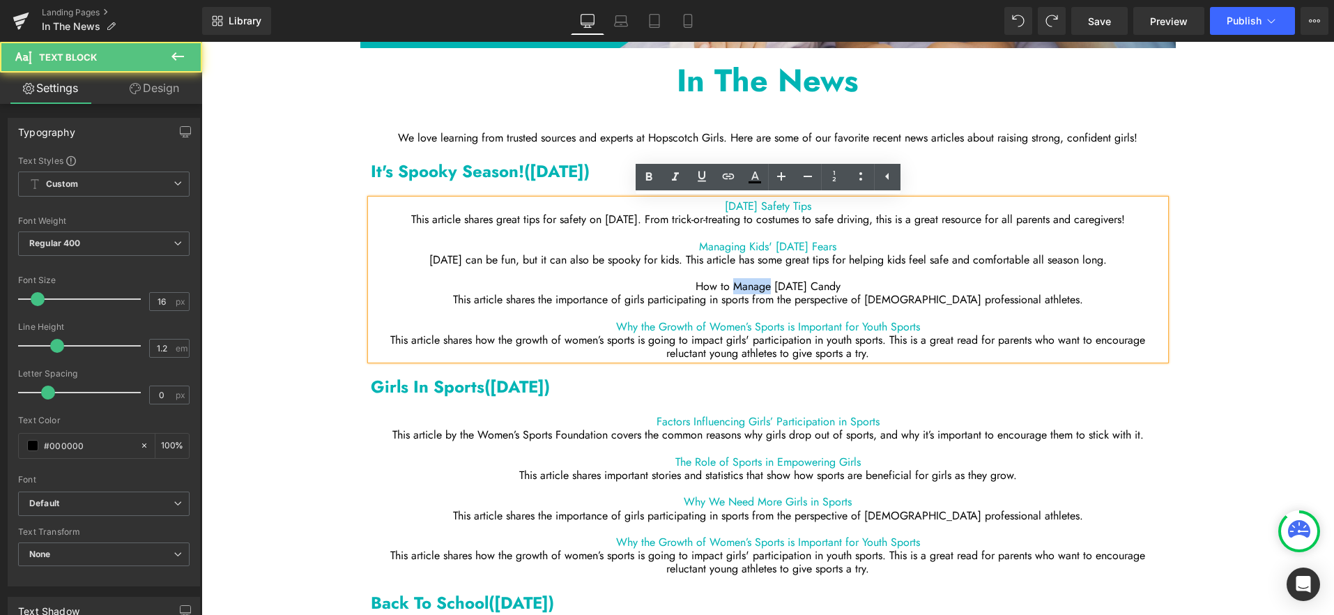
click at [746, 289] on p "How to Manage [DATE] Candy" at bounding box center [768, 285] width 794 height 13
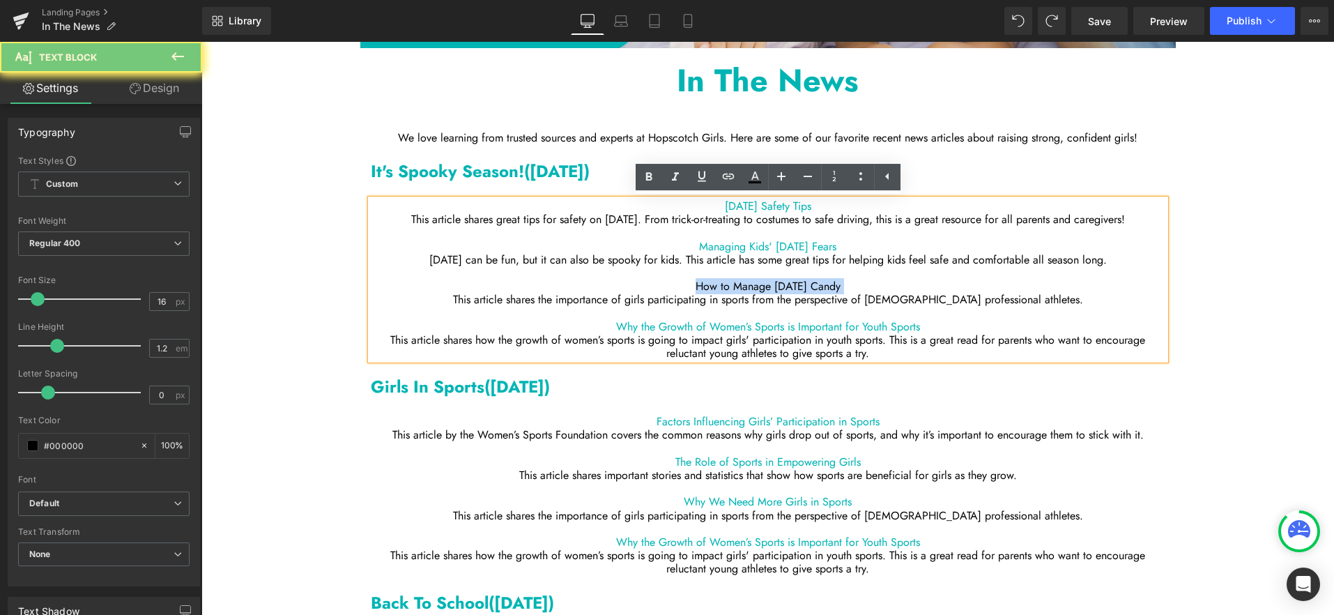
click at [746, 289] on p "How to Manage [DATE] Candy" at bounding box center [768, 285] width 794 height 13
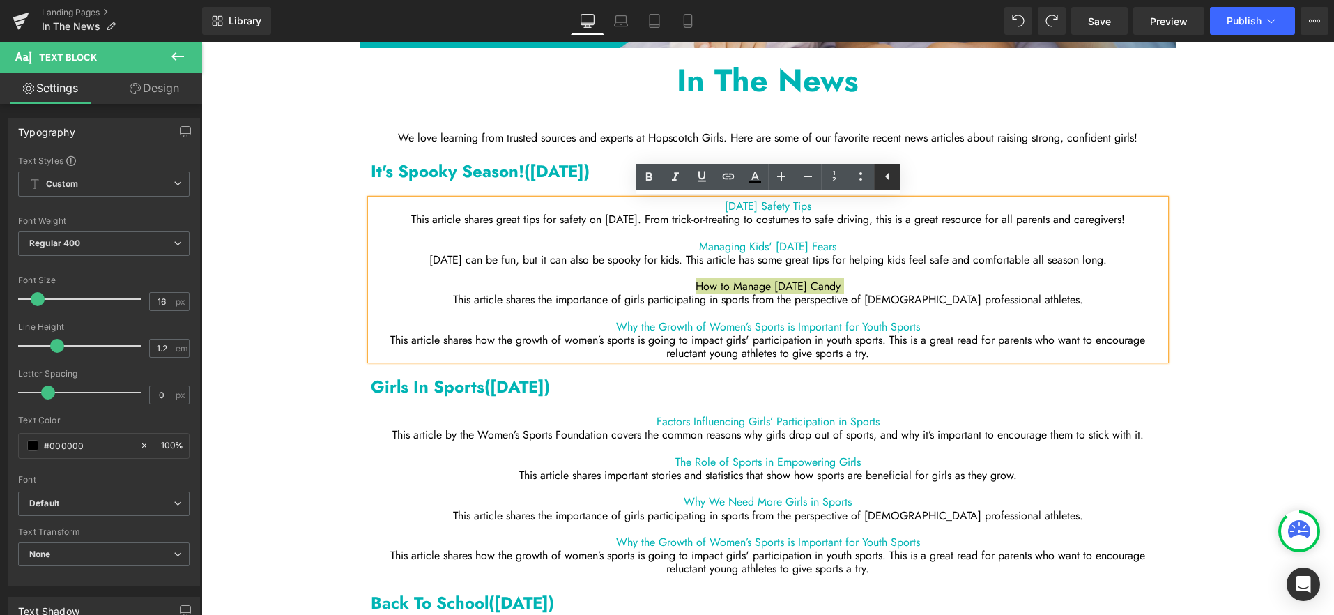
click at [890, 179] on icon at bounding box center [887, 176] width 17 height 17
click at [750, 173] on icon at bounding box center [754, 176] width 17 height 17
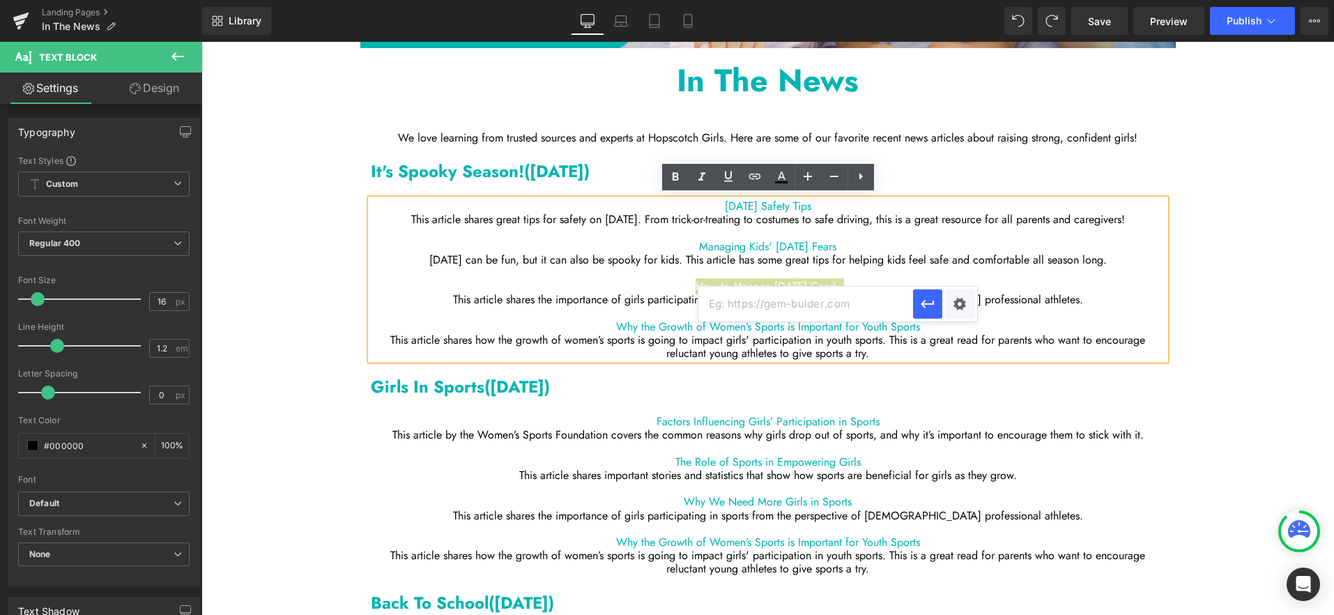
click at [777, 315] on input "text" at bounding box center [805, 303] width 215 height 35
paste input "[URL][DOMAIN_NAME][DATE]"
click at [957, 0] on div "Text Color Highlight Color #333333 Edit or remove link: Edit - Unlink - Cancel …" at bounding box center [667, 0] width 1334 height 0
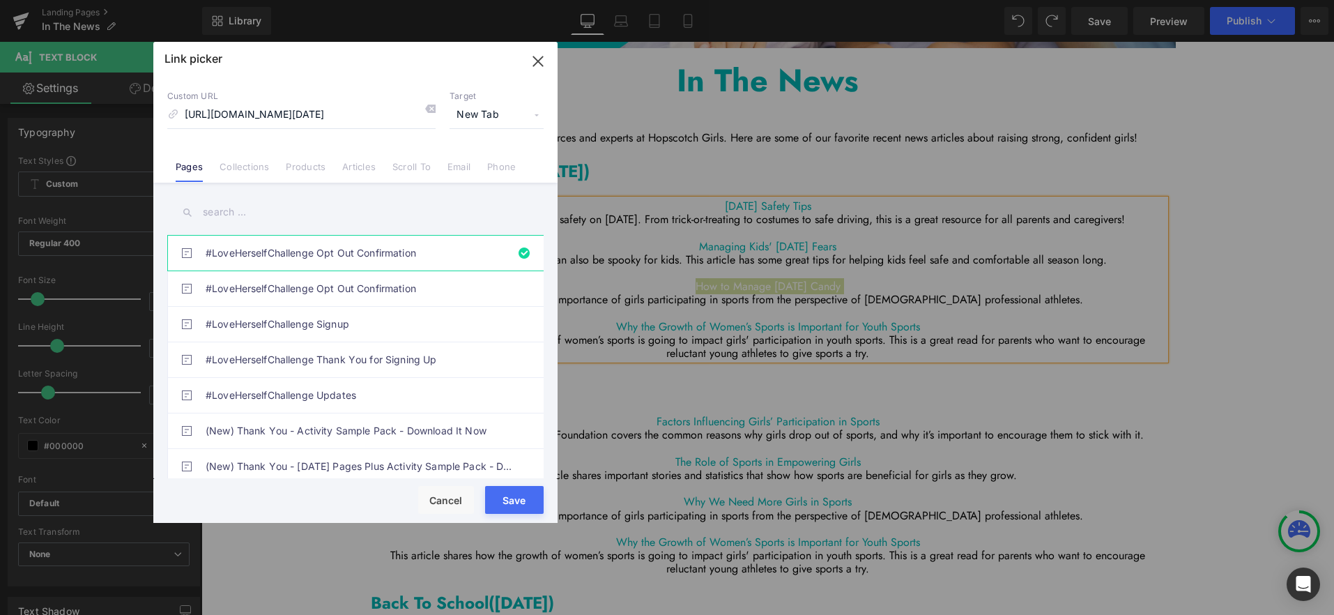
scroll to position [0, 0]
click at [527, 506] on button "Save" at bounding box center [514, 500] width 59 height 28
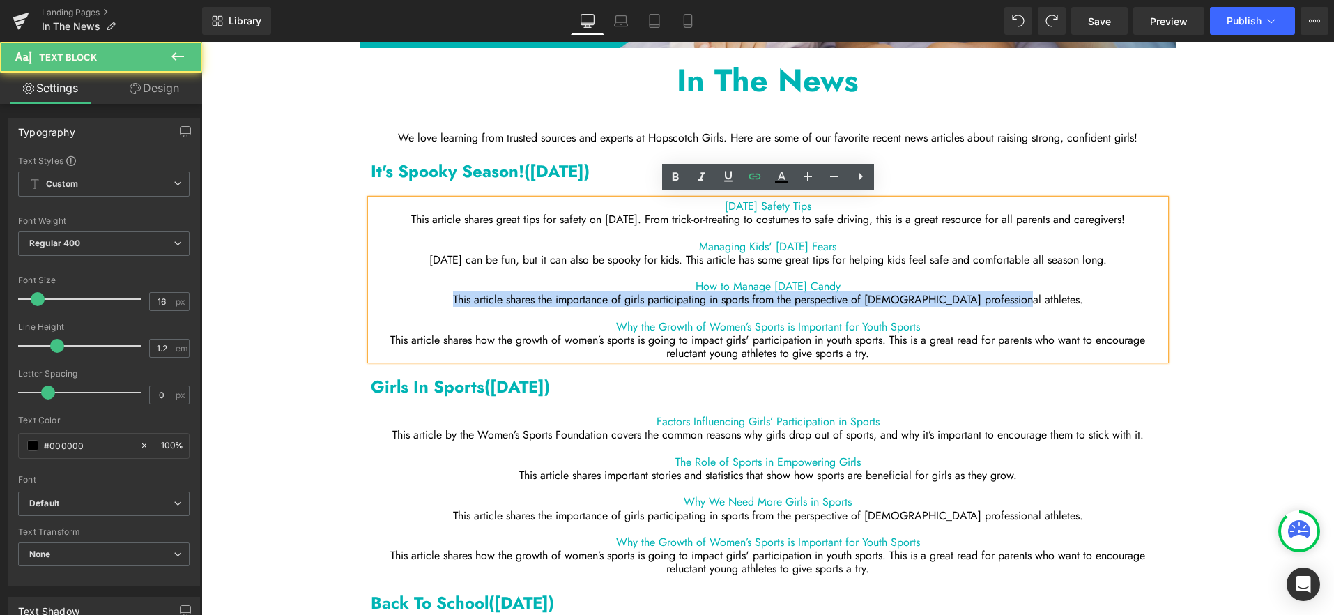
drag, startPoint x: 1063, startPoint y: 302, endPoint x: 491, endPoint y: 304, distance: 572.1
click at [491, 304] on p "This article shares the importance of girls participating in sports from the pe…" at bounding box center [768, 299] width 794 height 13
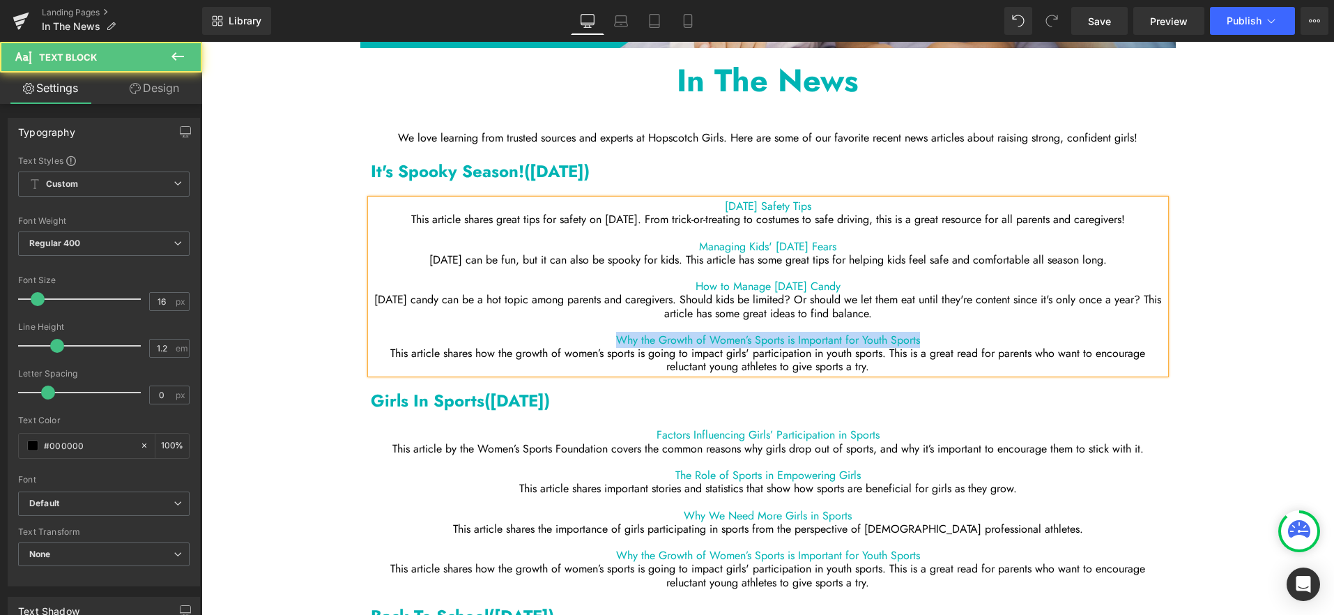
drag, startPoint x: 931, startPoint y: 341, endPoint x: 607, endPoint y: 343, distance: 324.0
click at [607, 343] on p "Why the Growth of Women’s Sports is Important for Youth Sports" at bounding box center [768, 339] width 794 height 13
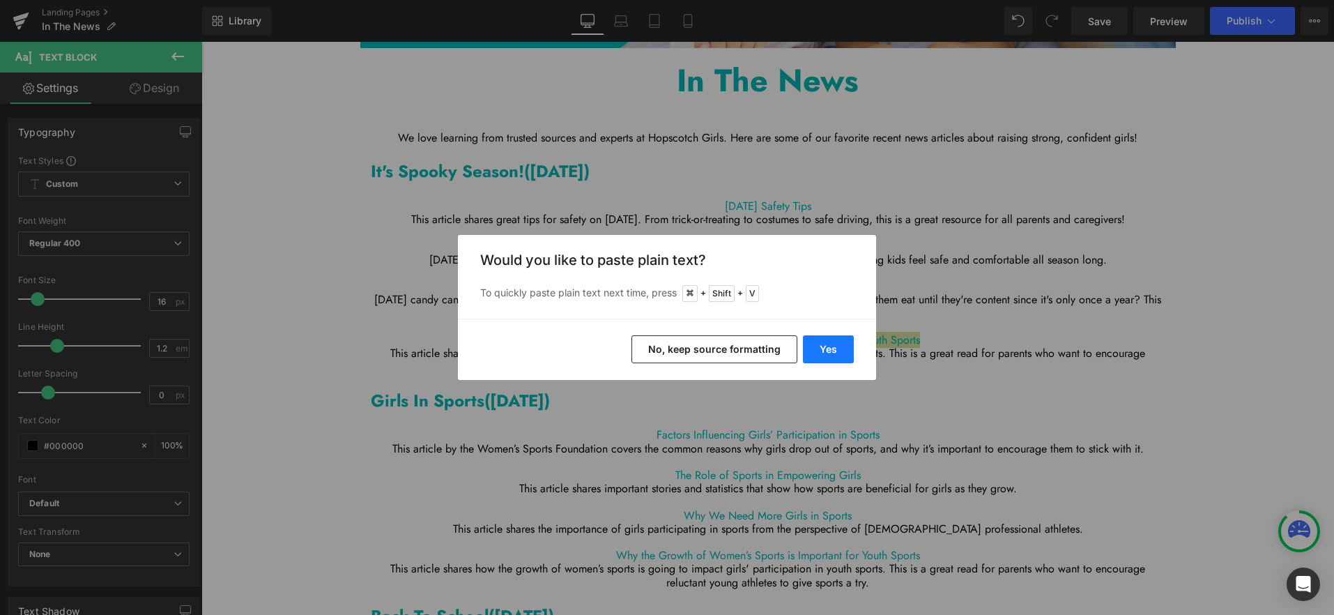
drag, startPoint x: 822, startPoint y: 345, endPoint x: 619, endPoint y: 303, distance: 206.3
click at [822, 345] on button "Yes" at bounding box center [828, 349] width 51 height 28
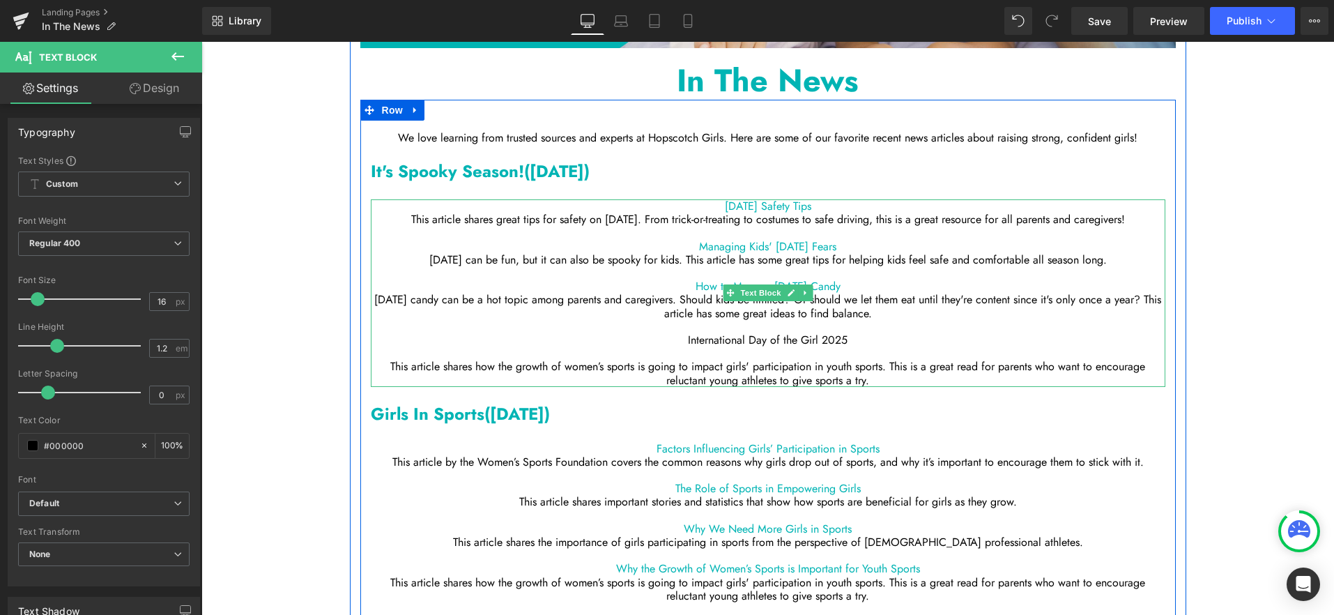
click at [762, 351] on p at bounding box center [768, 352] width 794 height 13
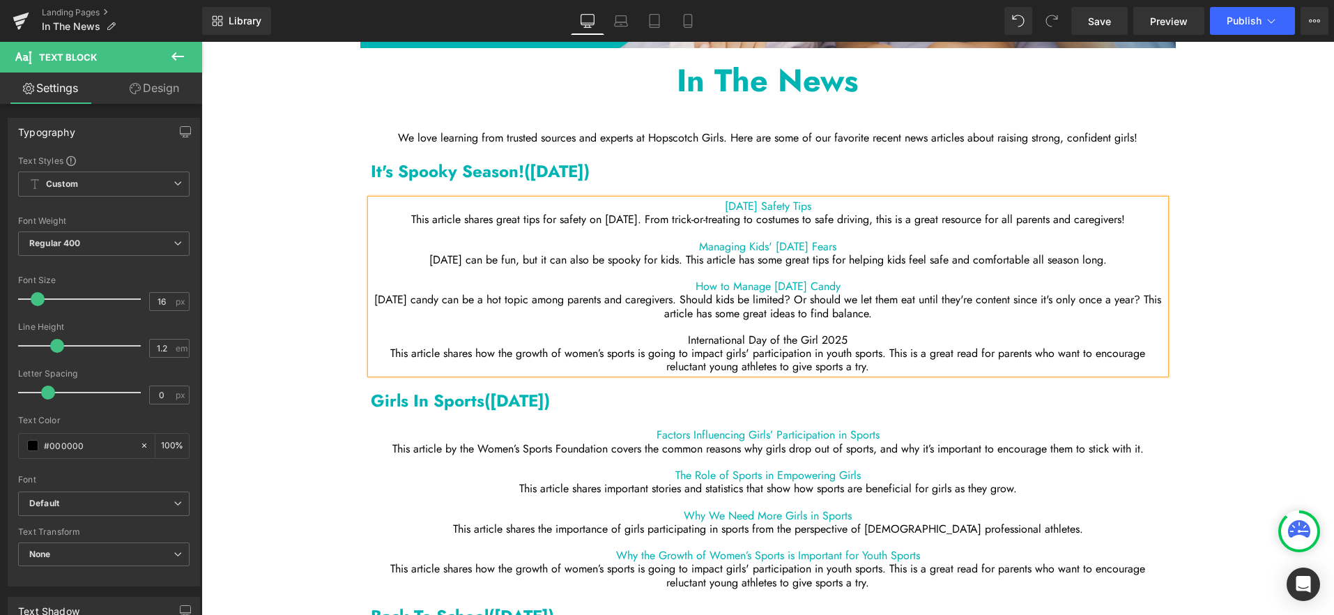
click at [776, 334] on p "International Day of the Girl 2025" at bounding box center [768, 339] width 794 height 13
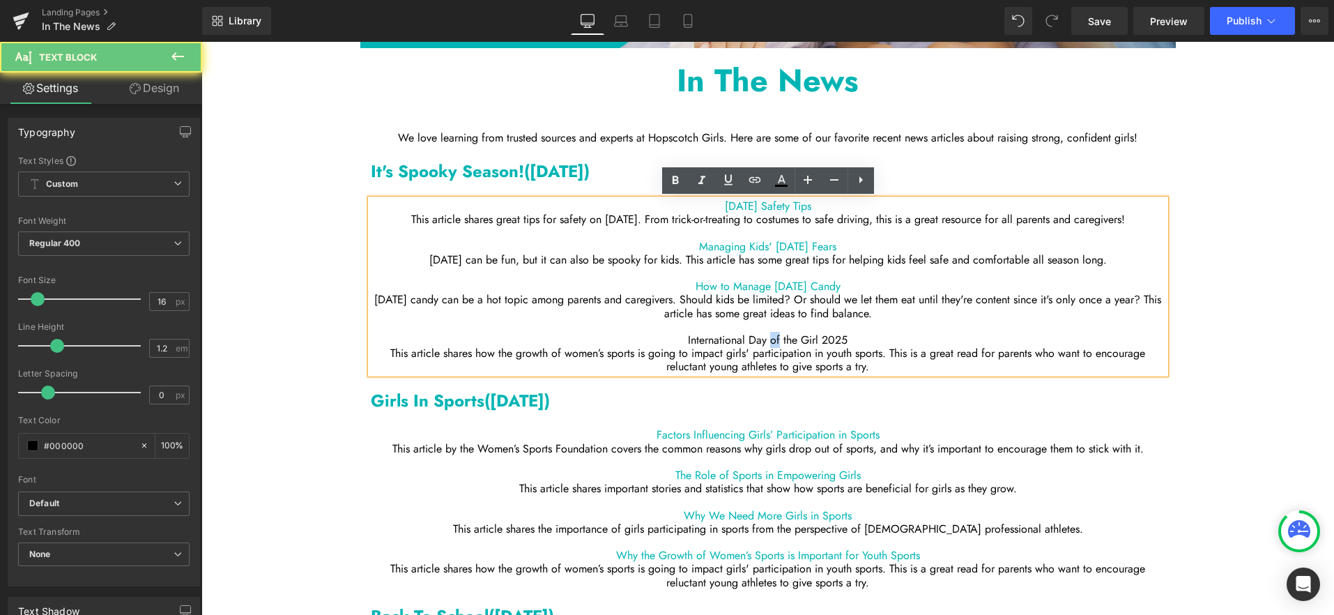
click at [776, 334] on p "International Day of the Girl 2025" at bounding box center [768, 339] width 794 height 13
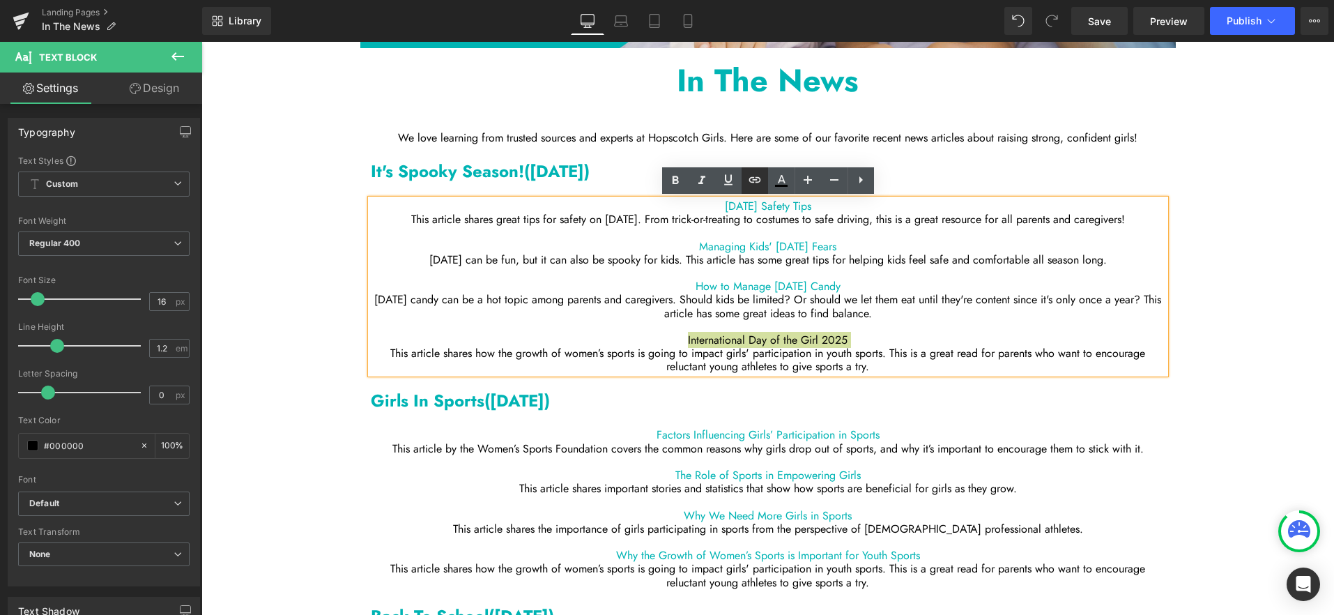
click at [758, 177] on icon at bounding box center [754, 180] width 12 height 6
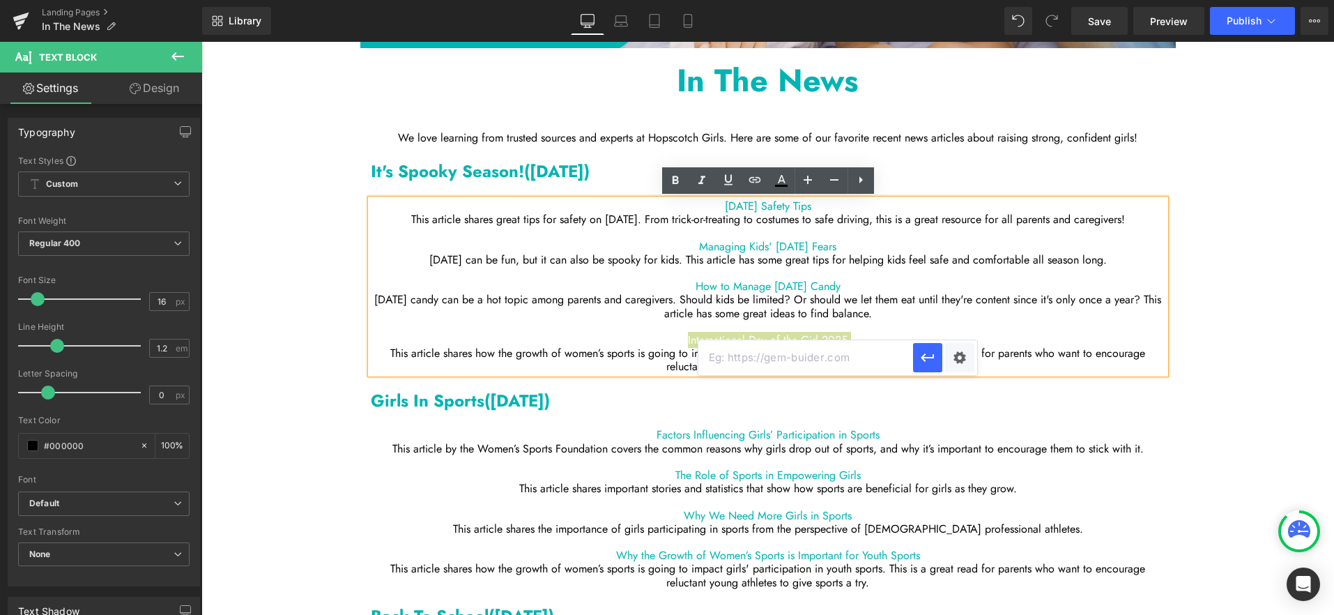
click at [762, 356] on input "text" at bounding box center [805, 357] width 215 height 35
paste input "[URL][DOMAIN_NAME]."
type input "[URL][DOMAIN_NAME]."
click at [957, 0] on div "Text Color Highlight Color #333333 Edit or remove link: Edit - Unlink - Cancel …" at bounding box center [667, 0] width 1334 height 0
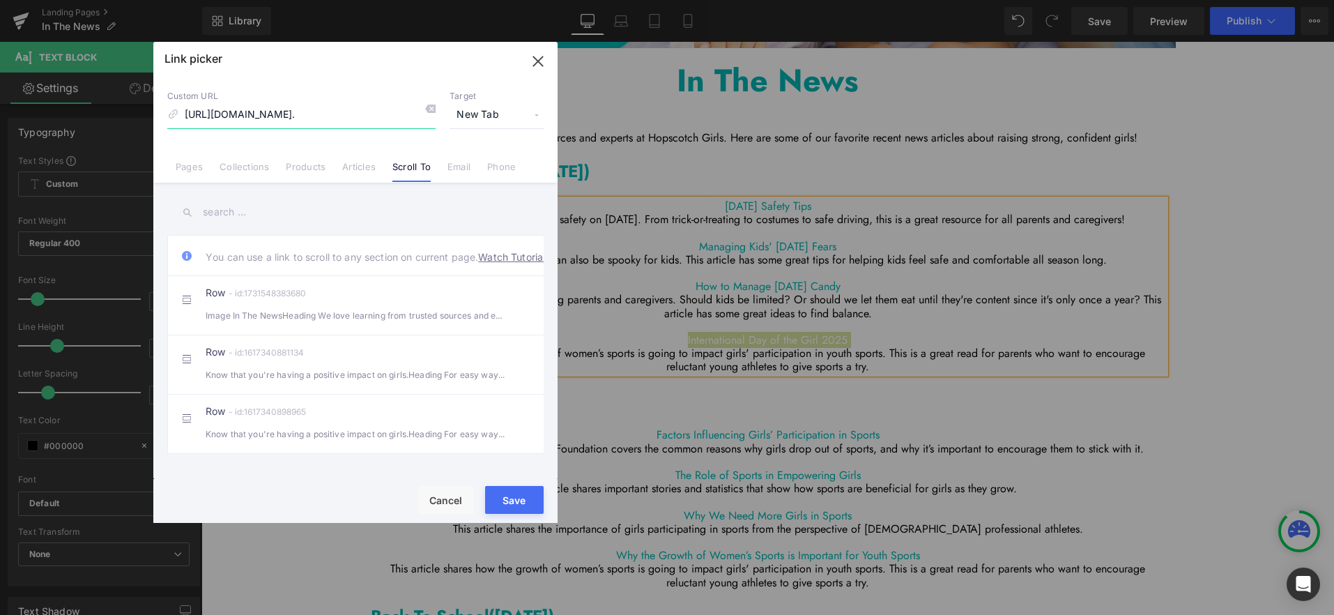
scroll to position [0, 530]
click at [520, 495] on button "Save" at bounding box center [514, 500] width 59 height 28
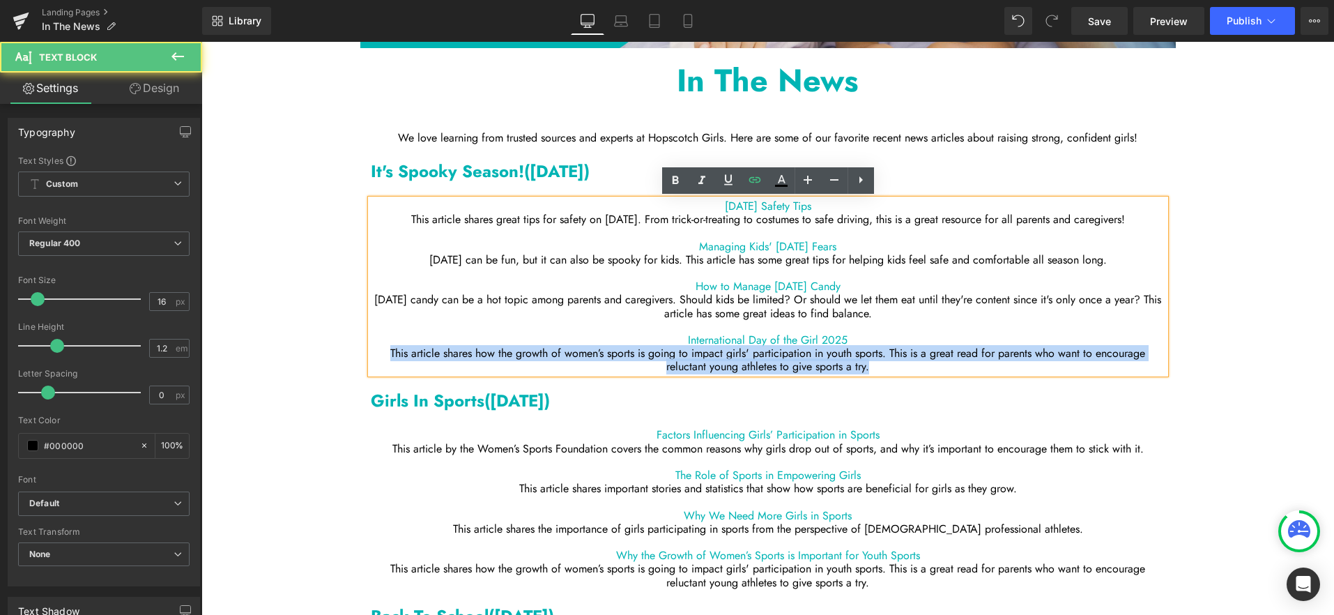
drag, startPoint x: 880, startPoint y: 364, endPoint x: 376, endPoint y: 357, distance: 503.8
click at [376, 357] on p "This article shares how the growth of women’s sports is going to impact girls' …" at bounding box center [768, 359] width 794 height 26
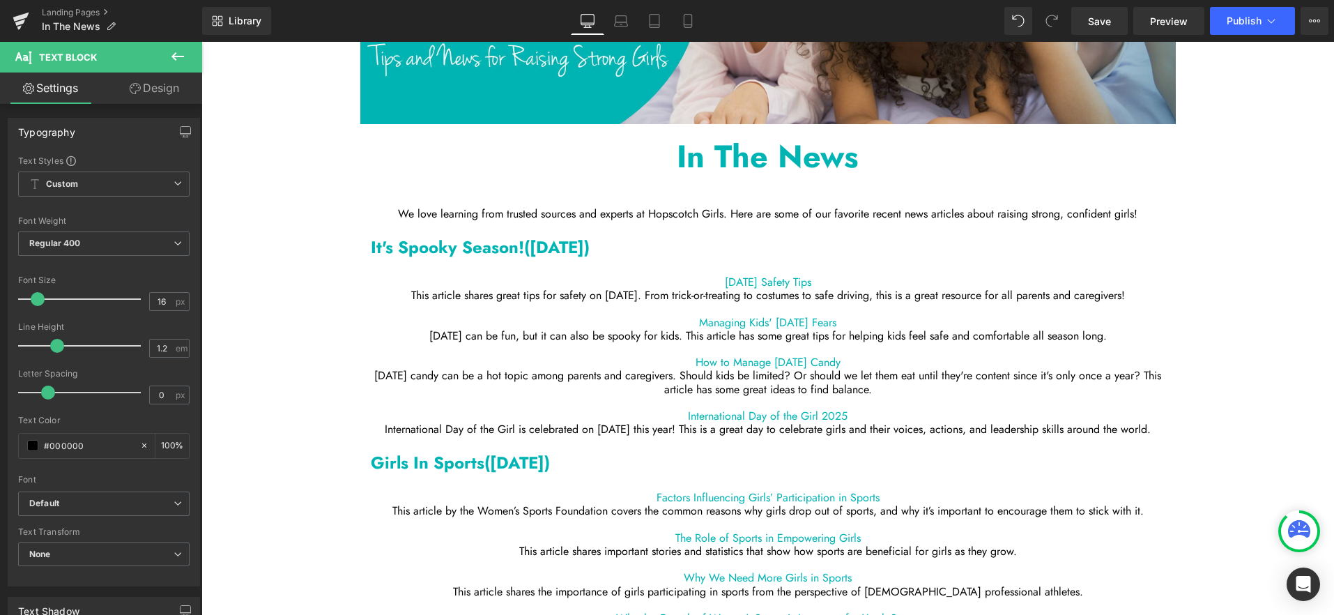
scroll to position [324, 0]
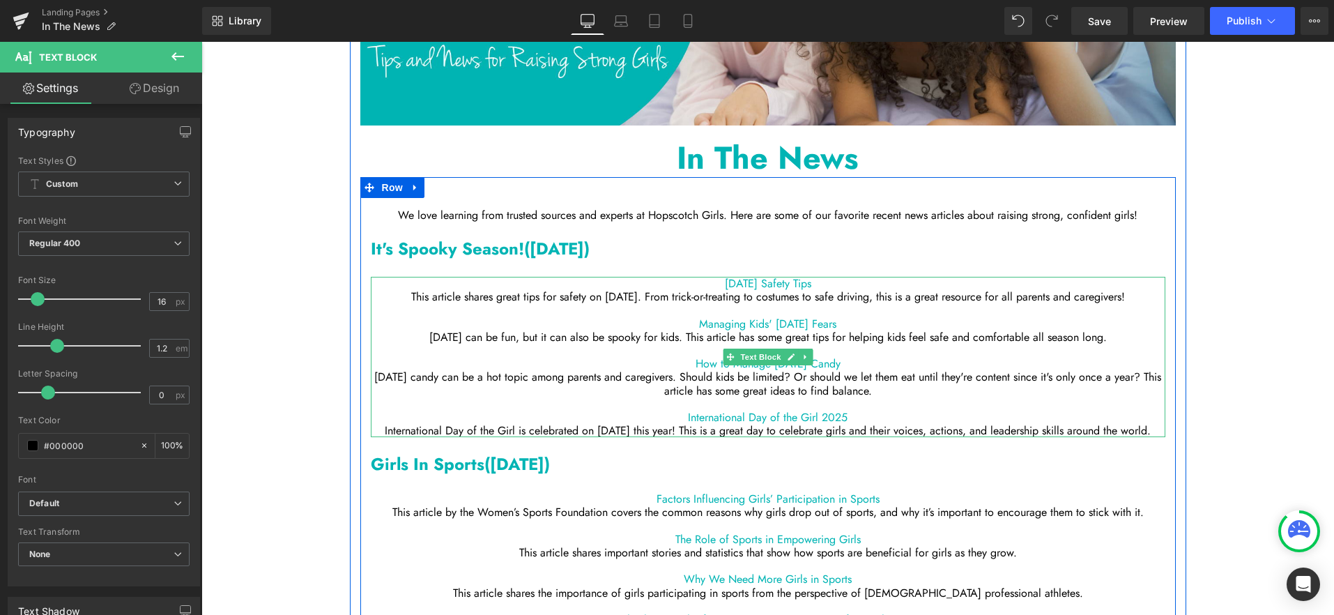
click at [878, 403] on p at bounding box center [768, 403] width 794 height 13
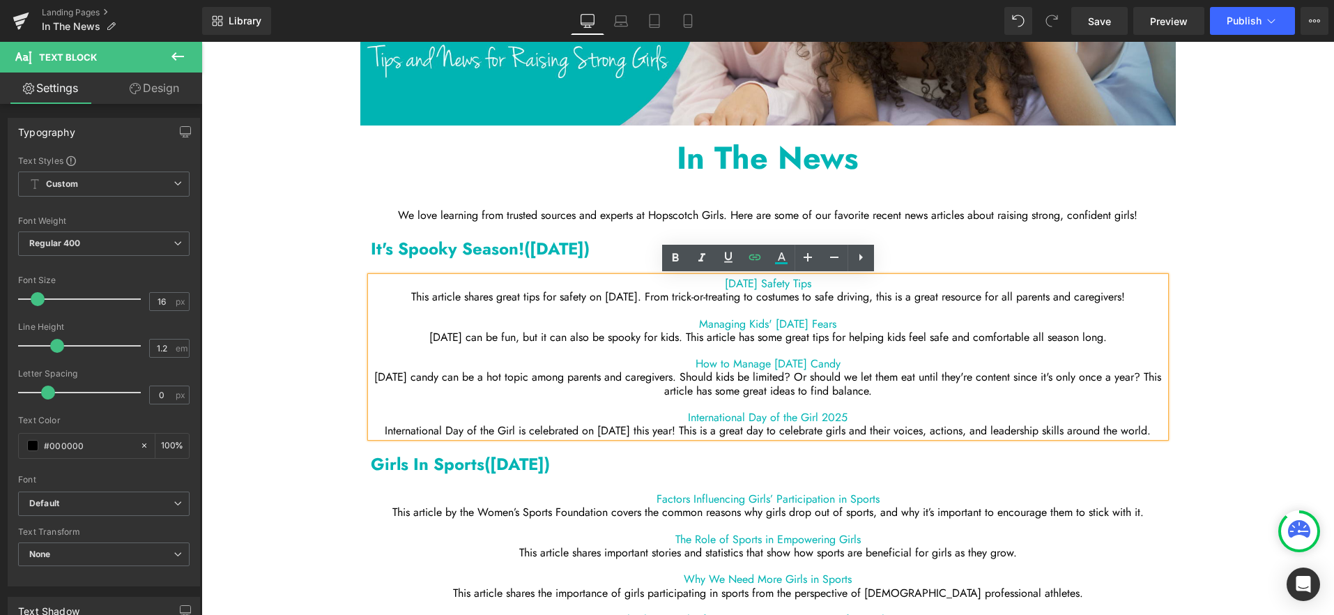
drag, startPoint x: 1164, startPoint y: 431, endPoint x: 661, endPoint y: 270, distance: 528.0
copy div "[DATE] Safety Tips This article shares great tips for safety on [DATE]. From tr…"
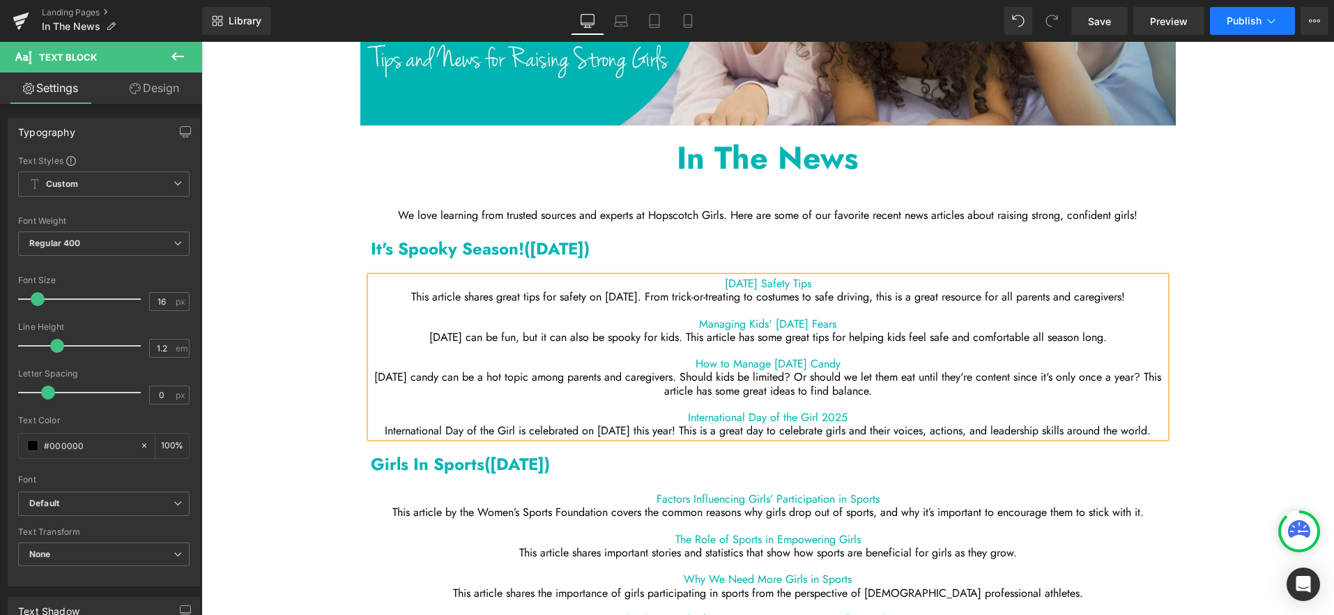
click at [1278, 26] on button "Publish" at bounding box center [1252, 21] width 85 height 28
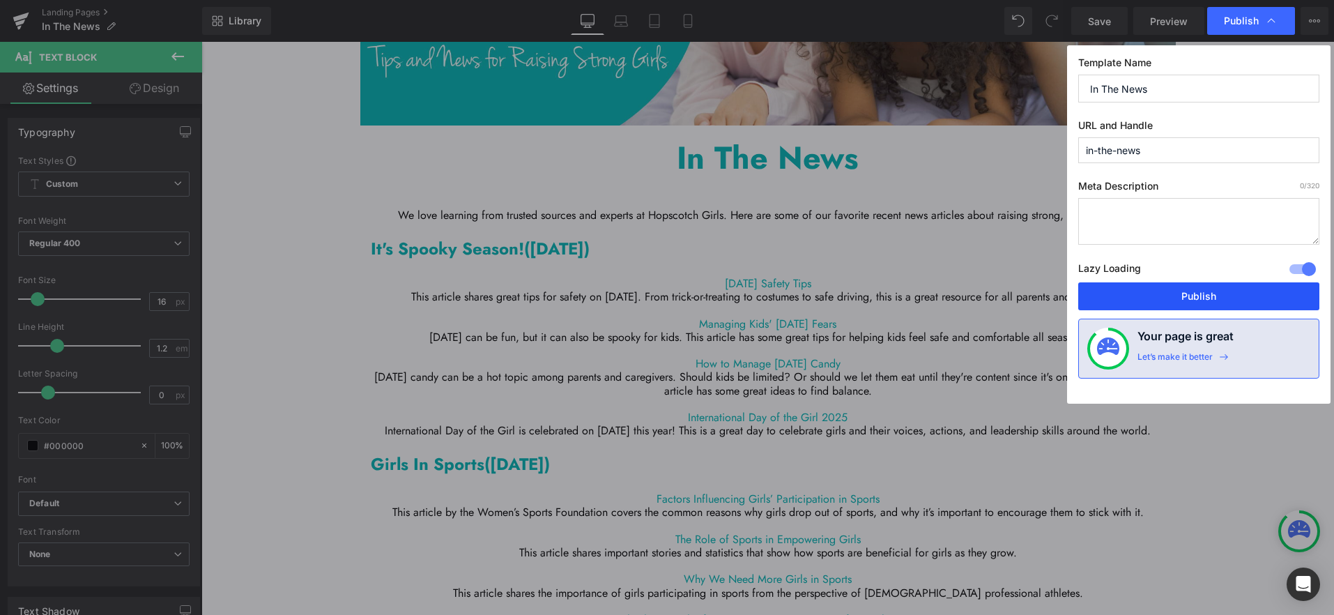
click at [1194, 298] on button "Publish" at bounding box center [1198, 296] width 241 height 28
